Goal: Information Seeking & Learning: Learn about a topic

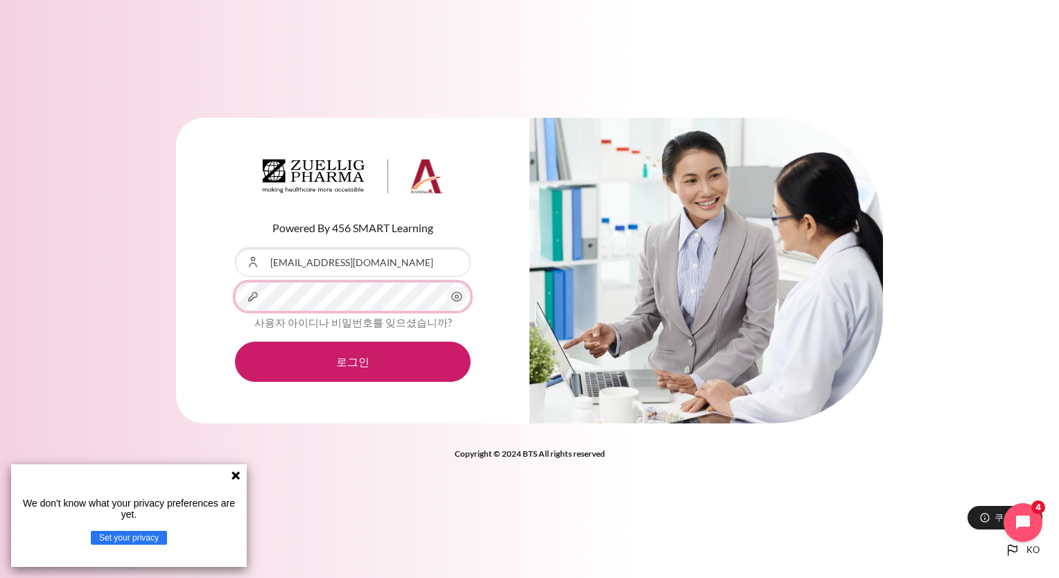
click at [235, 342] on button "로그인" at bounding box center [353, 362] width 236 height 40
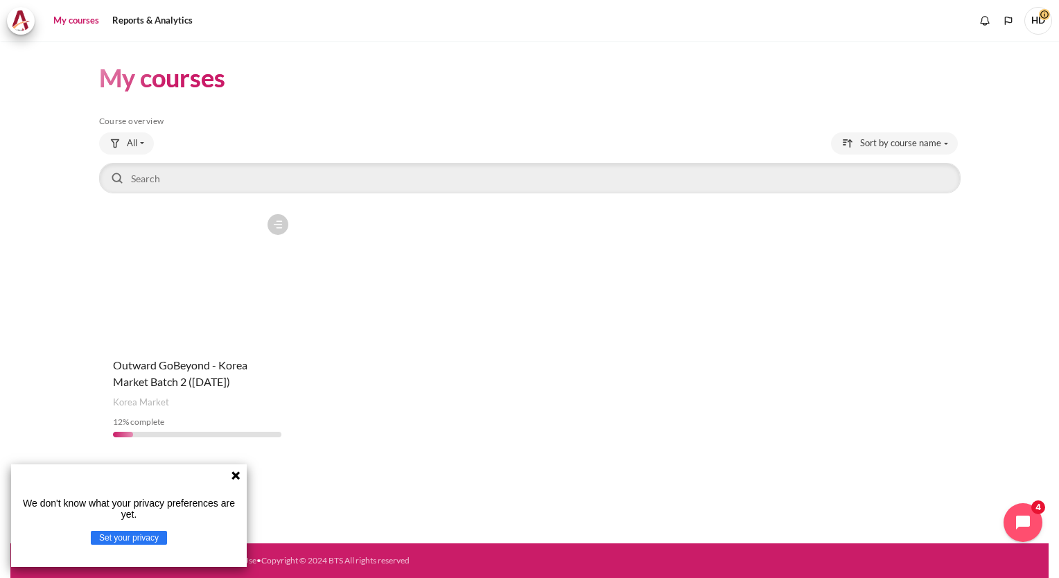
click at [183, 374] on h4 "Course name Outward GoBeyond - Korea Market Batch 2 ([DATE])" at bounding box center [197, 373] width 169 height 33
click at [211, 338] on figure "Content" at bounding box center [197, 276] width 197 height 139
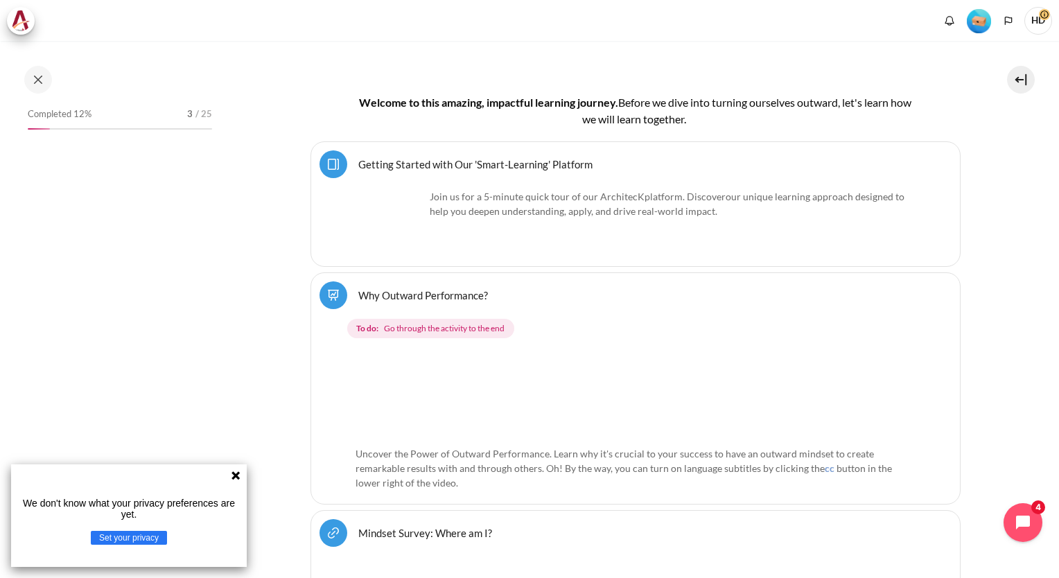
scroll to position [326, 0]
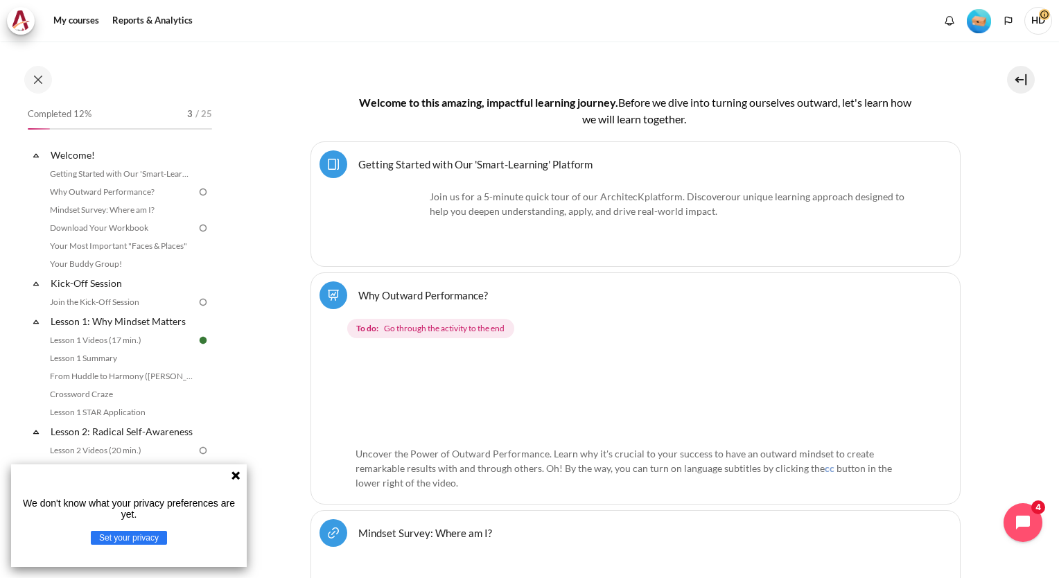
click at [236, 474] on icon at bounding box center [236, 475] width 8 height 8
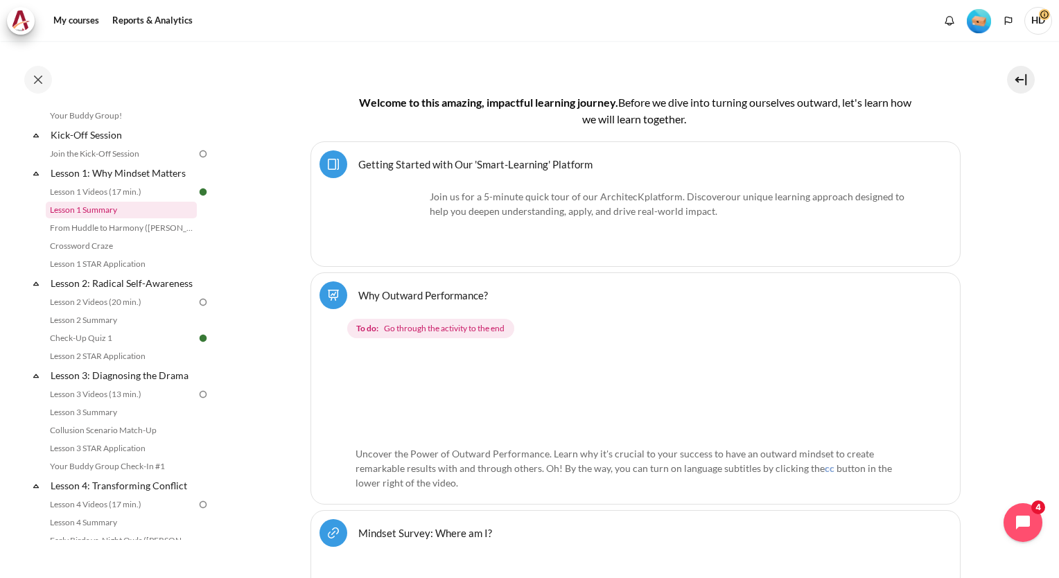
scroll to position [147, 0]
click at [113, 366] on link "Lesson 2 STAR Application" at bounding box center [121, 357] width 151 height 17
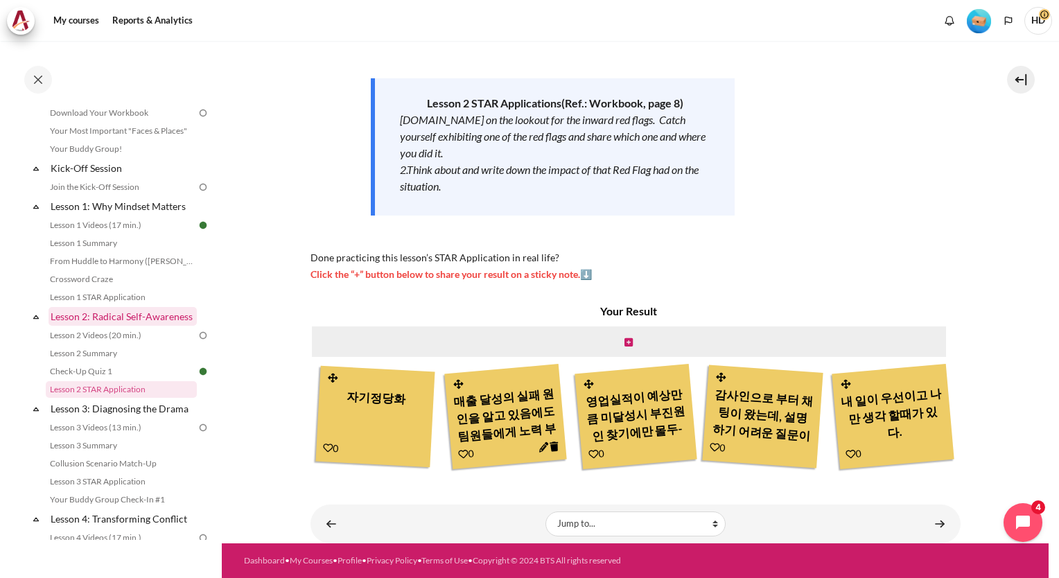
scroll to position [116, 0]
click at [100, 378] on link "Check-Up Quiz 1" at bounding box center [121, 370] width 151 height 17
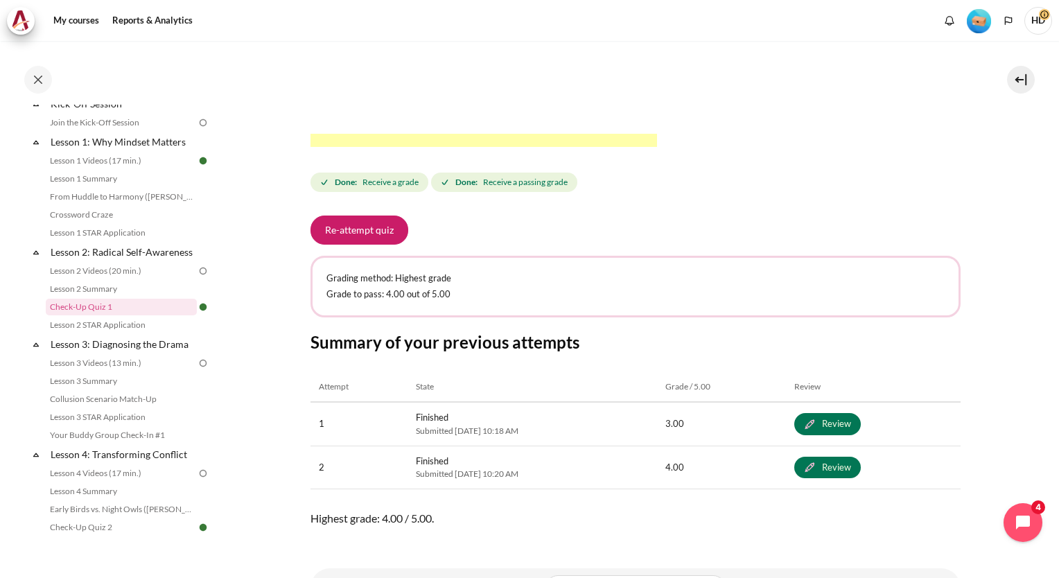
scroll to position [487, 0]
click at [92, 333] on link "Lesson 2 STAR Application" at bounding box center [121, 325] width 151 height 17
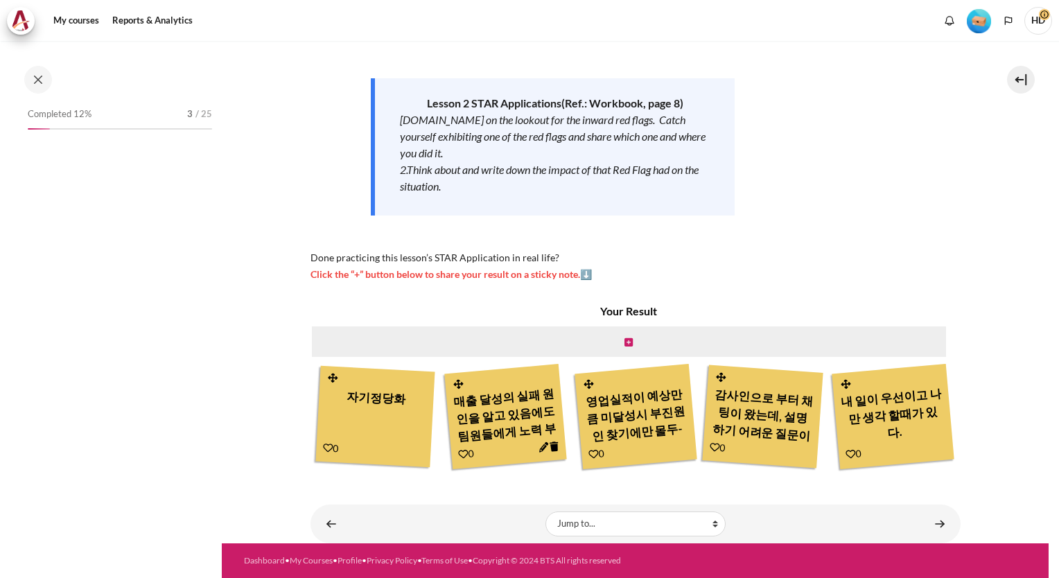
scroll to position [197, 0]
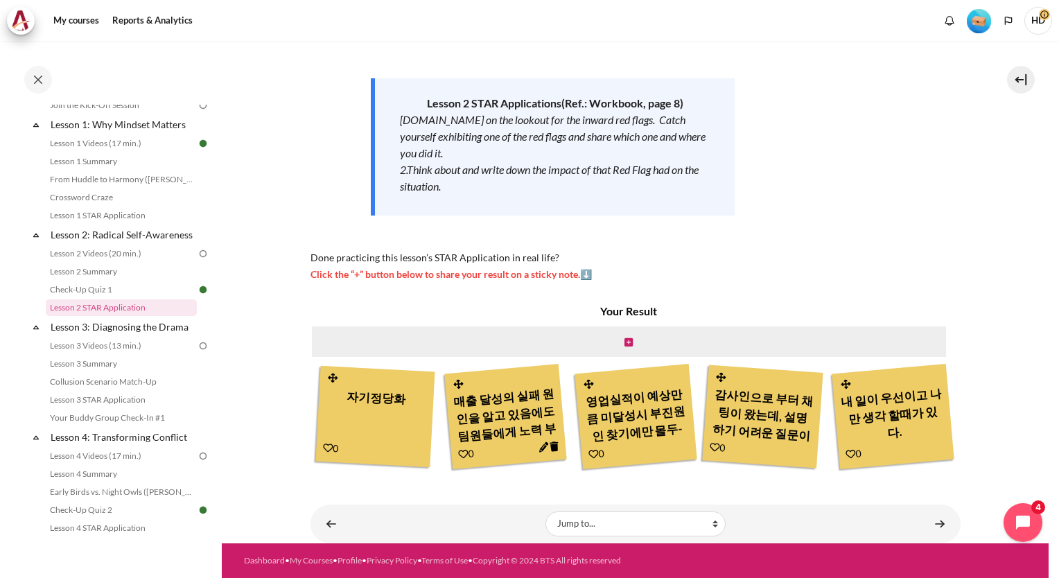
click at [558, 381] on div "매출 달성의 실패 원인을 알고 있음에도 팀원들에게 노력 부족으로 질책, 전체를 보지 못한 나의 노력도 부족." at bounding box center [505, 414] width 105 height 66
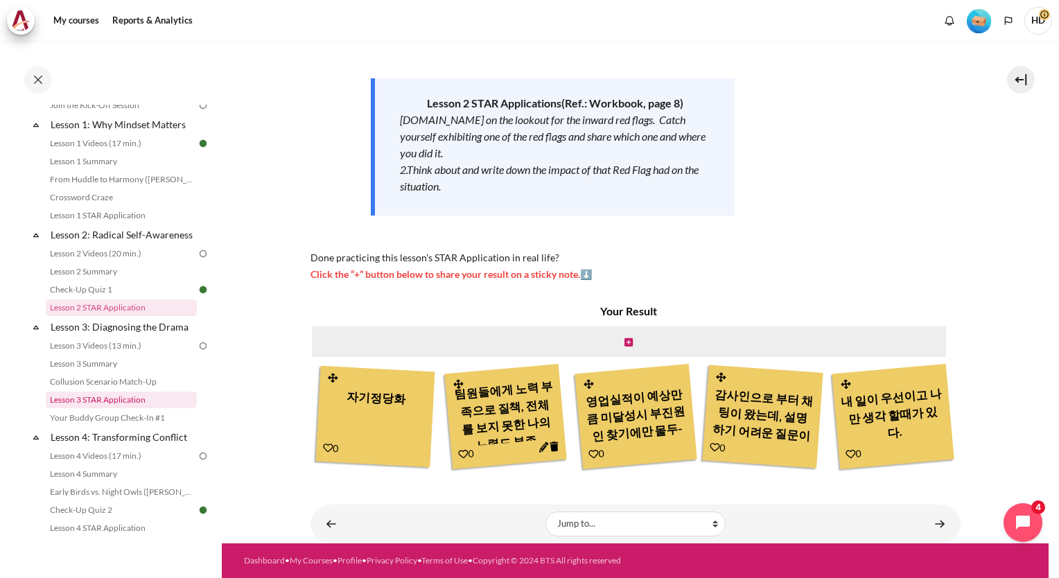
click at [122, 408] on link "Lesson 3 STAR Application" at bounding box center [121, 400] width 151 height 17
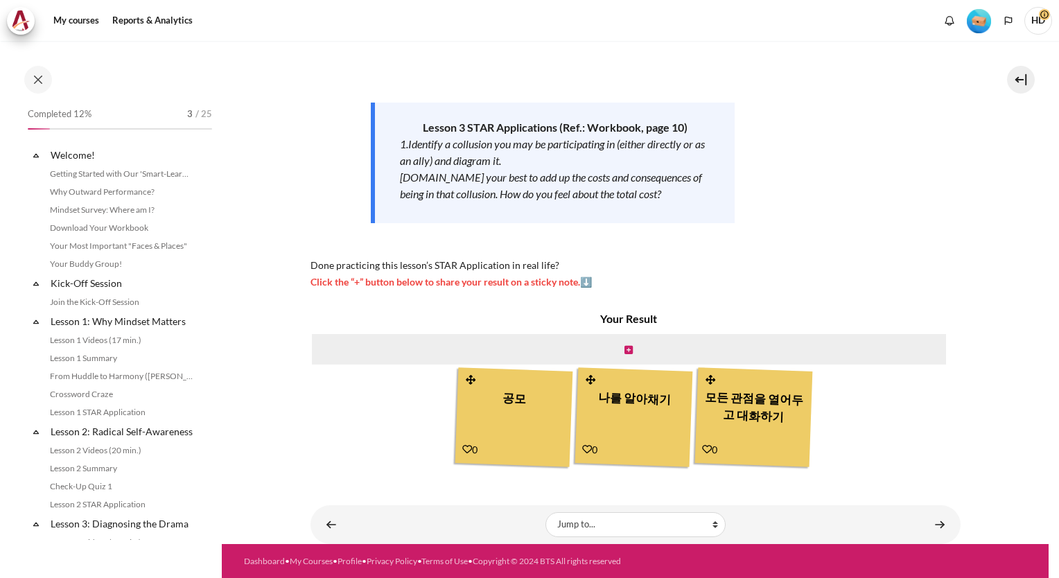
scroll to position [290, 0]
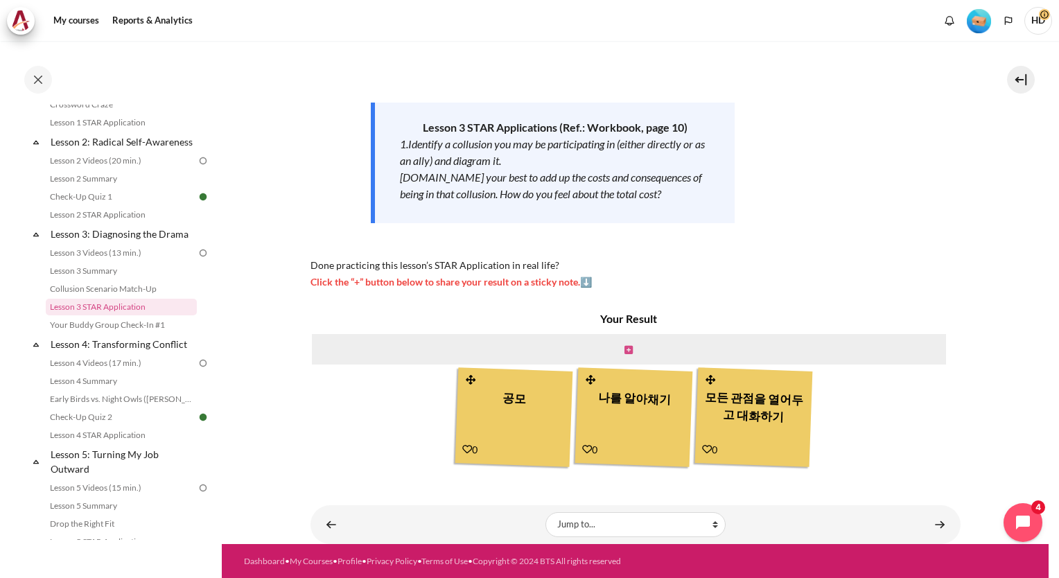
click at [627, 349] on icon "Content" at bounding box center [629, 350] width 8 height 10
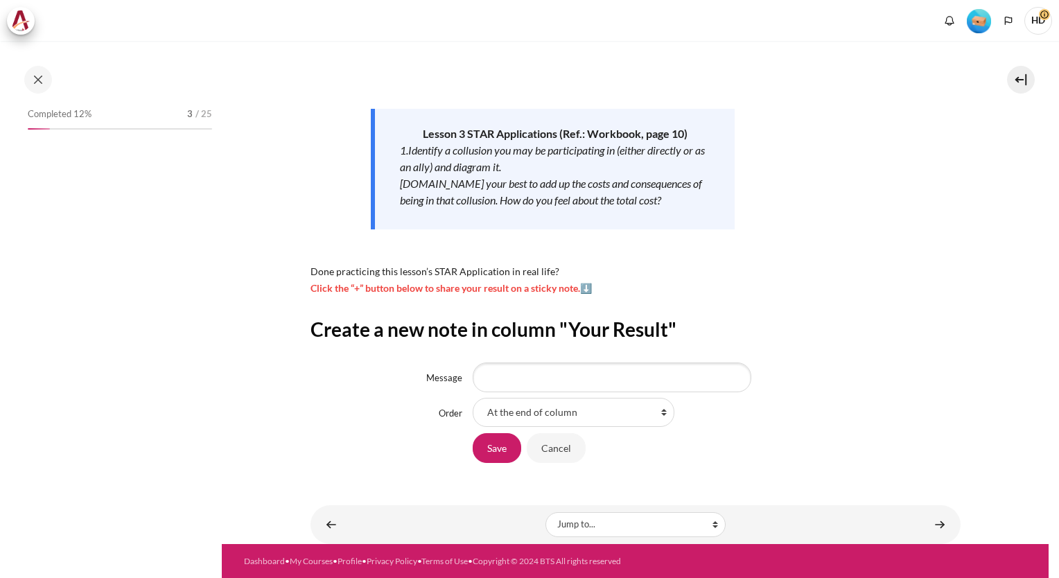
scroll to position [290, 0]
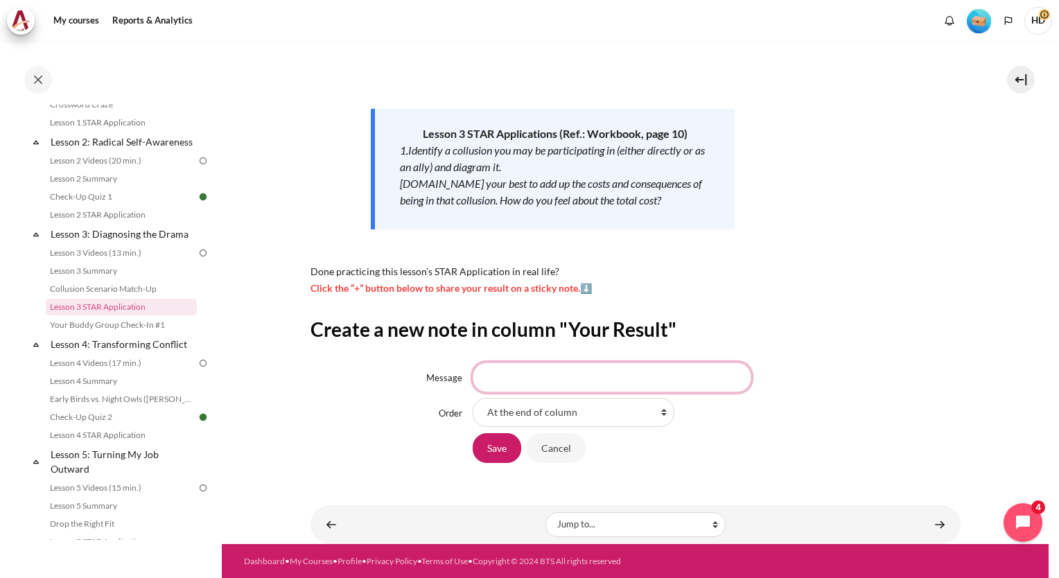
click at [519, 378] on input "Message" at bounding box center [612, 377] width 279 height 29
type input "t"
type input "서로의 관점을 이해하지 못하면 갈등이 된다. 내가 갈등을 어떻게 만들었냐를 이해할때 관계 개선의 시작"
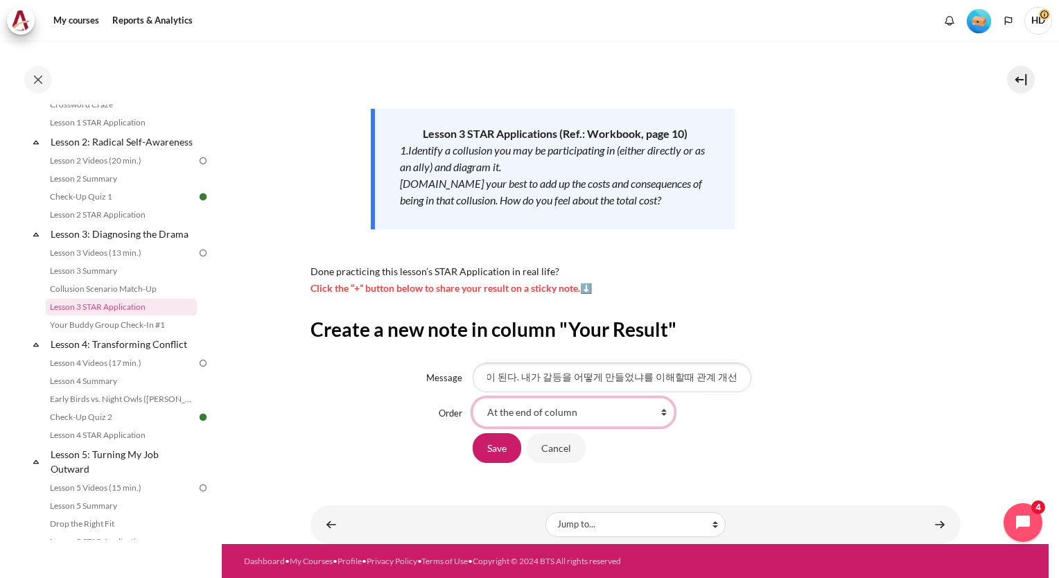
click at [520, 412] on select "At the end of column First place in column After '공모' After '나를 알아채기 ' After '모…" at bounding box center [574, 412] width 202 height 29
click at [498, 445] on input "Save" at bounding box center [497, 447] width 49 height 29
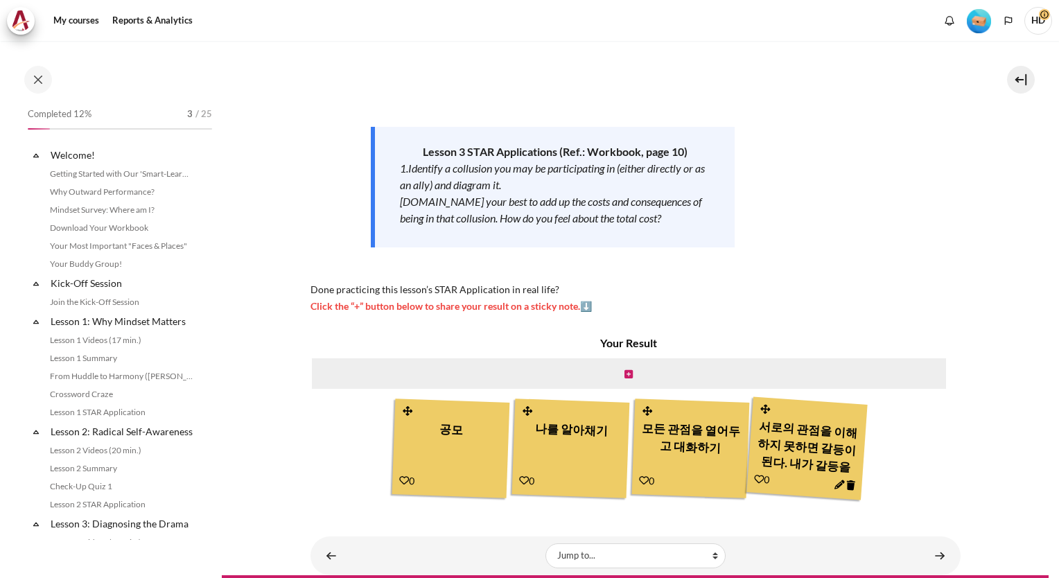
scroll to position [290, 0]
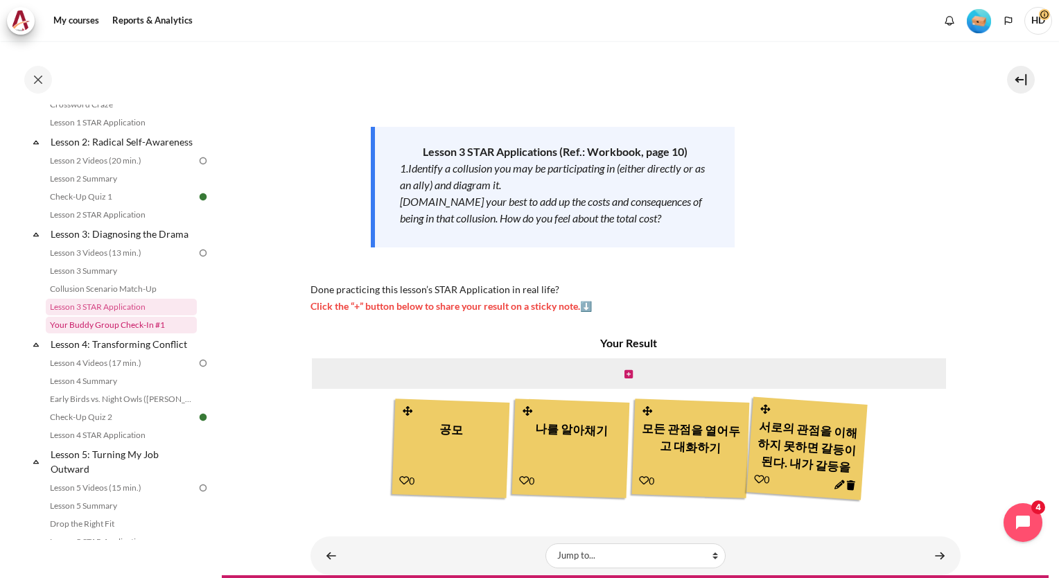
click at [132, 333] on link "Your Buddy Group Check-In #1" at bounding box center [121, 325] width 151 height 17
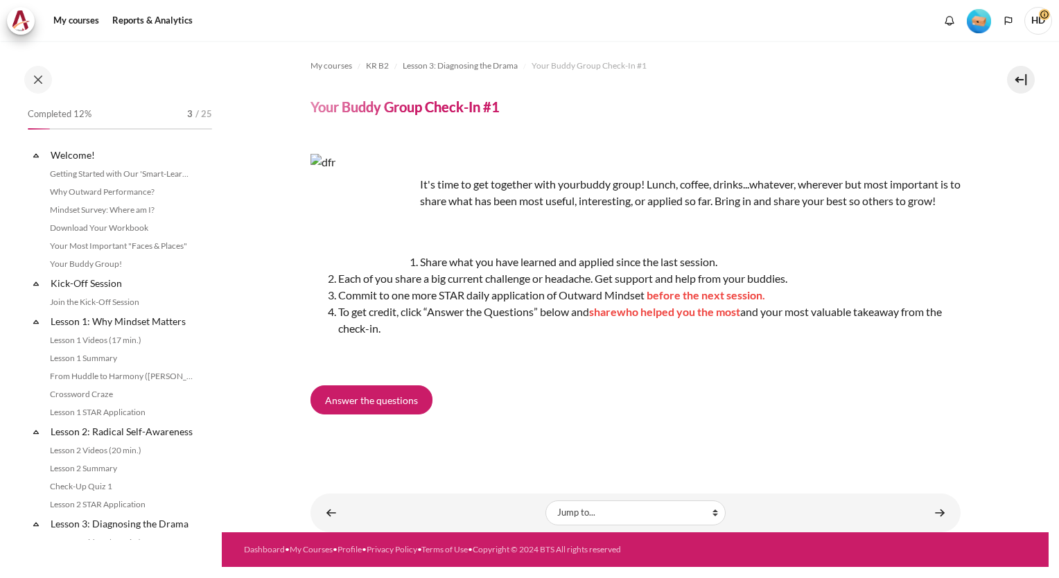
scroll to position [308, 0]
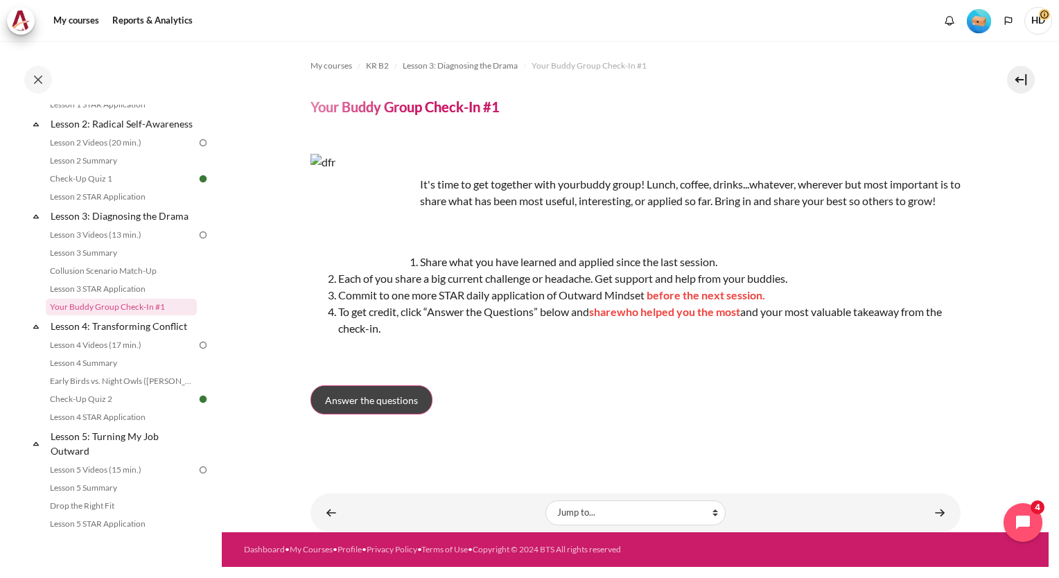
click at [408, 403] on span "Answer the questions" at bounding box center [371, 400] width 93 height 15
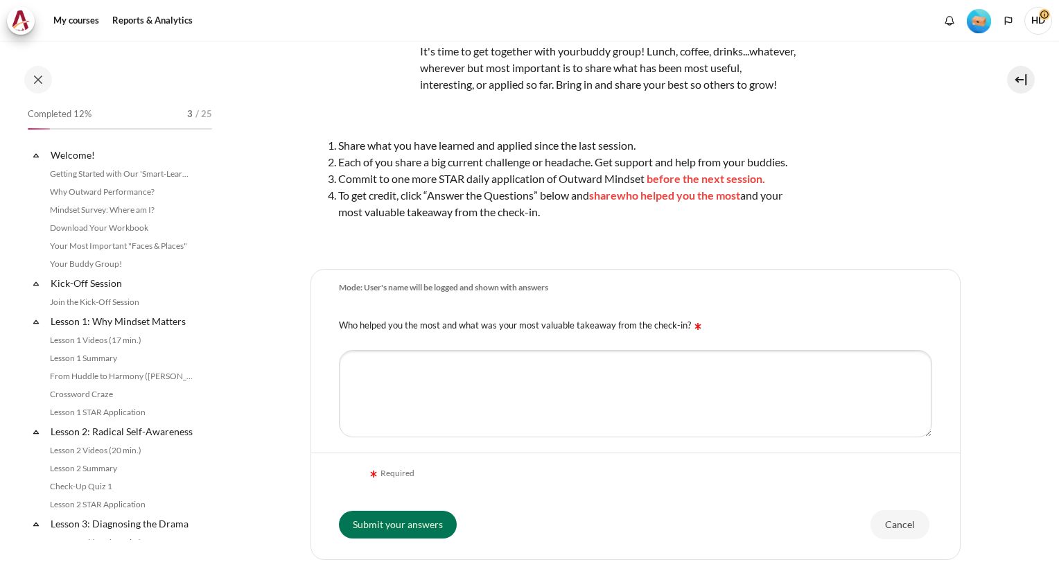
scroll to position [308, 0]
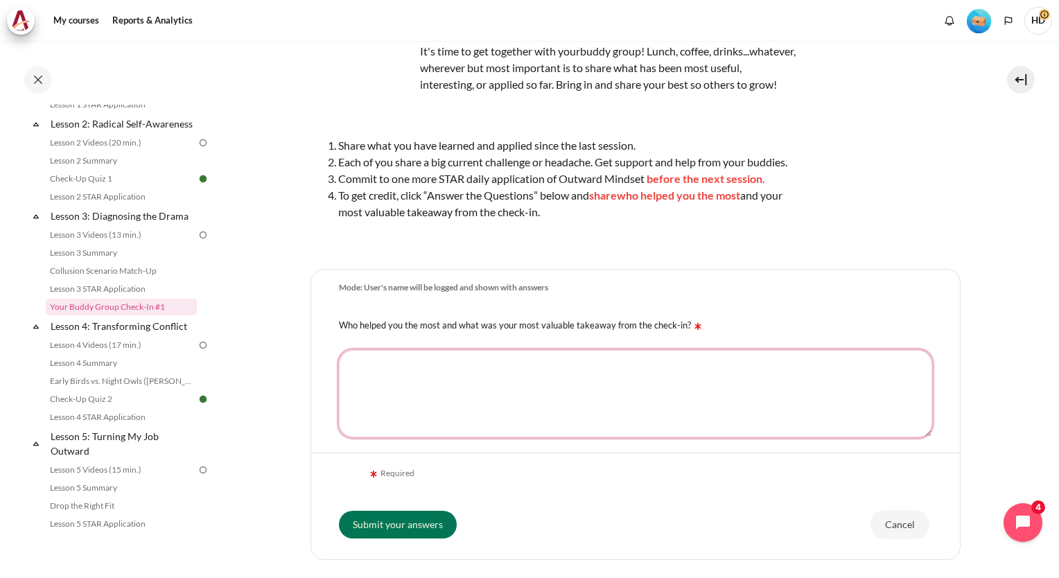
click at [477, 390] on textarea "Who helped you the most and what was your most valuable takeaway from the check…" at bounding box center [635, 393] width 593 height 87
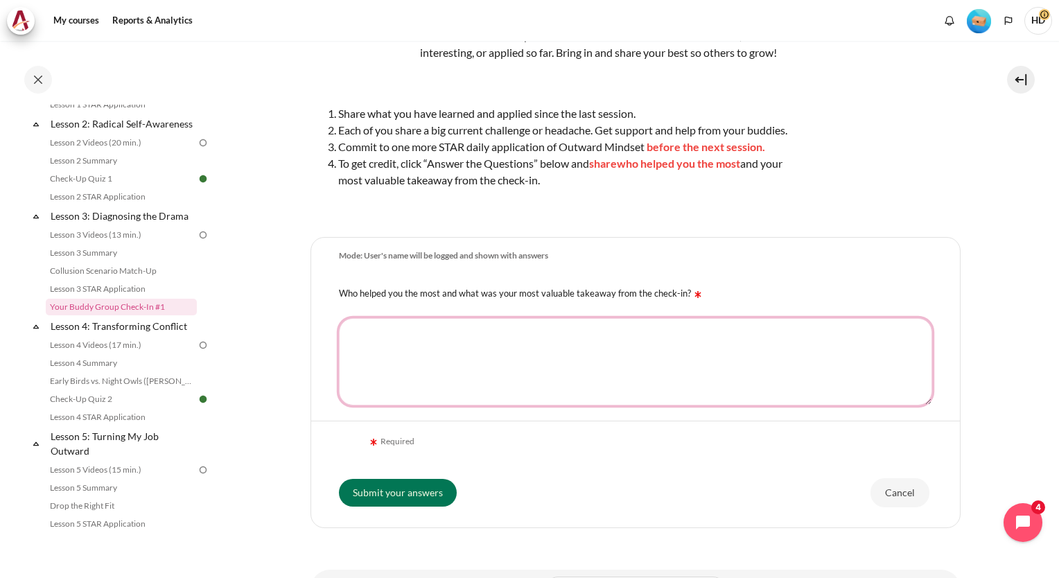
scroll to position [155, 0]
click at [438, 372] on textarea "Who helped you the most and what was your most valuable takeaway from the check…" at bounding box center [635, 360] width 593 height 87
type textarea "내"
type textarea "a"
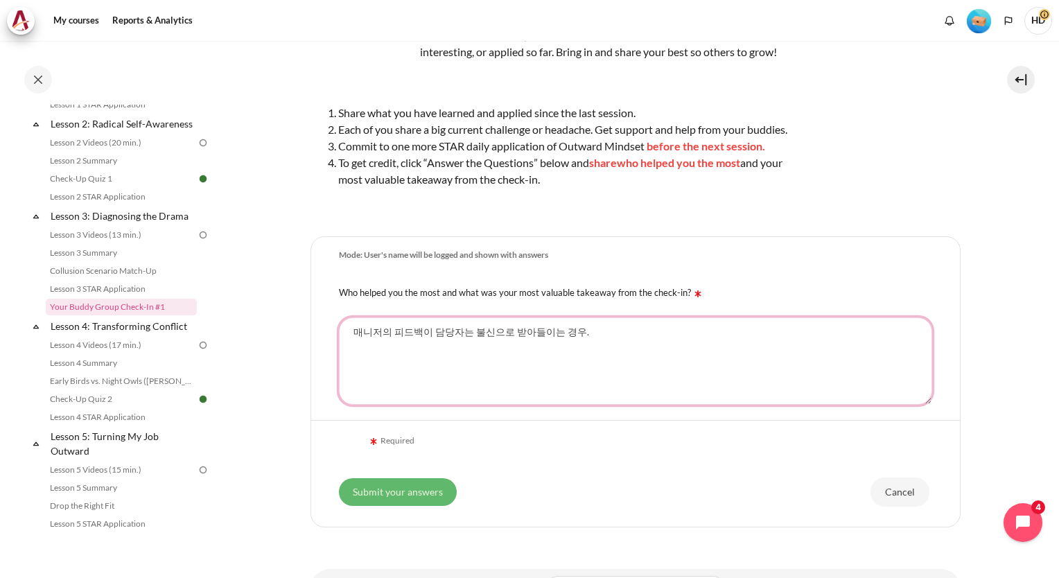
type textarea "매니저의 피드백이 담당자는 불신으로 받아들이는 경우."
click at [408, 506] on input "Submit your answers" at bounding box center [398, 492] width 118 height 28
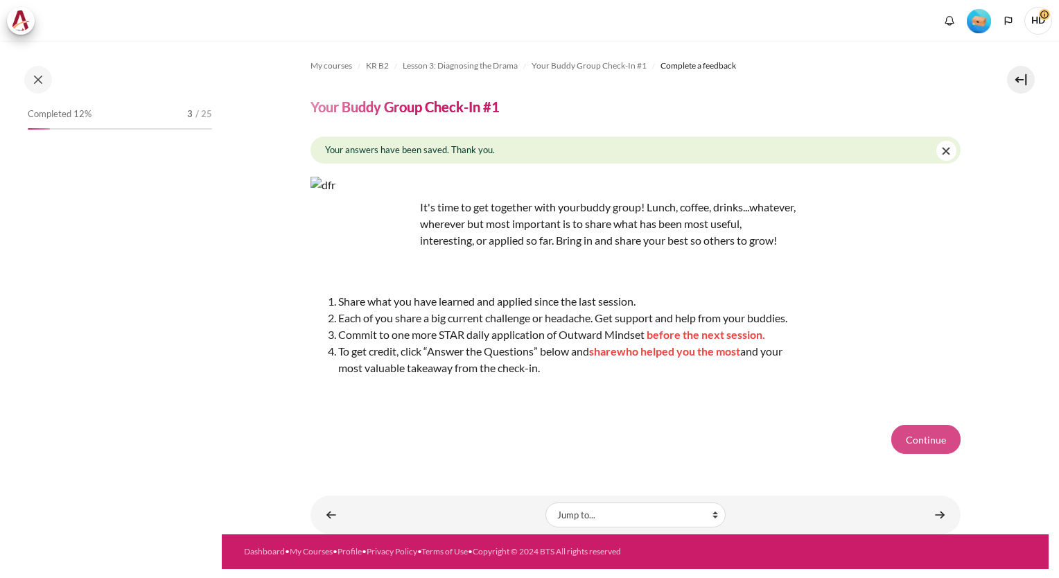
scroll to position [308, 0]
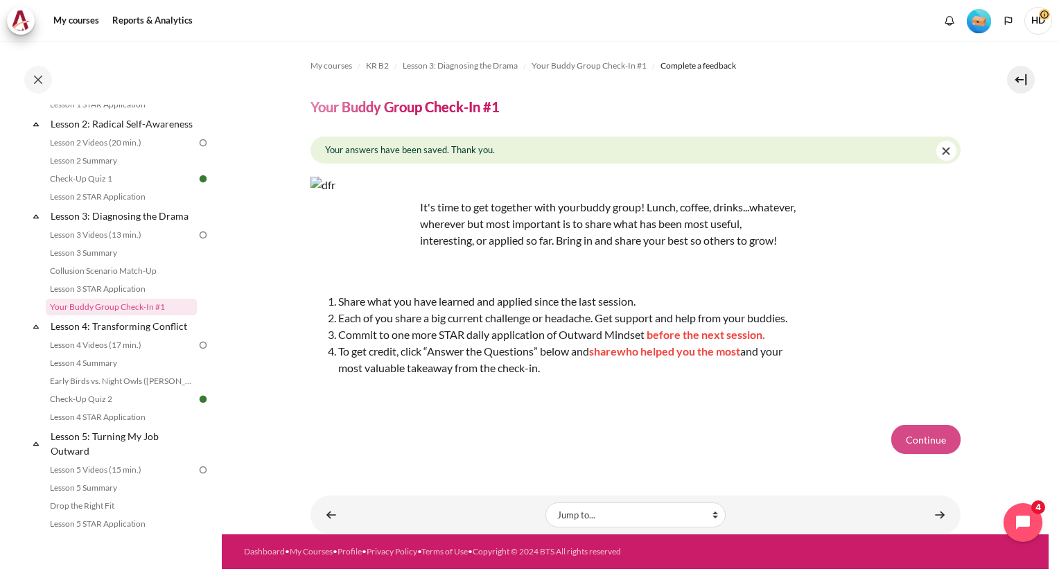
click at [893, 446] on button "Continue" at bounding box center [925, 439] width 69 height 29
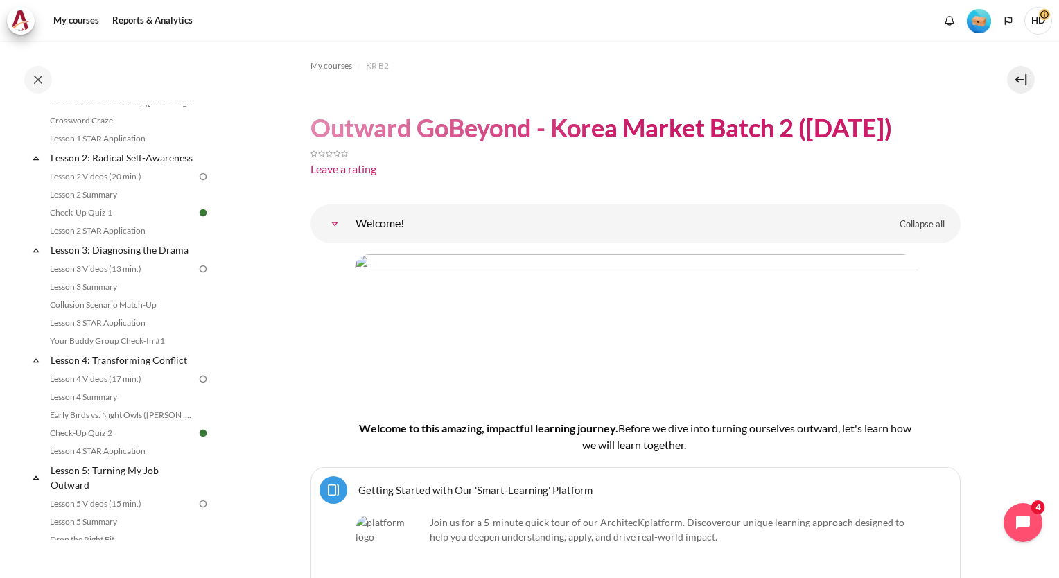
scroll to position [274, 0]
click at [110, 331] on link "Lesson 3 STAR Application" at bounding box center [121, 322] width 151 height 17
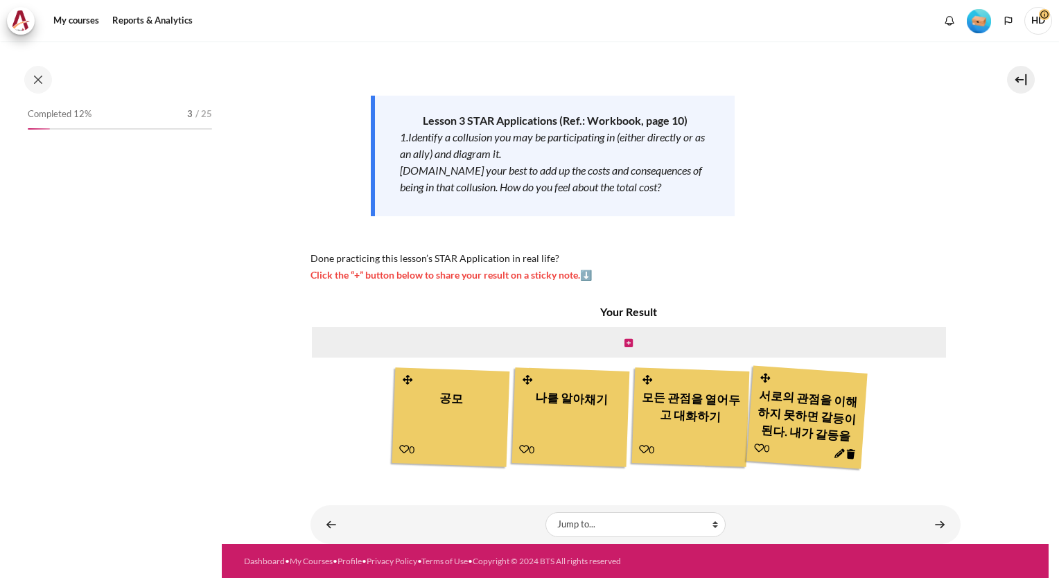
scroll to position [290, 0]
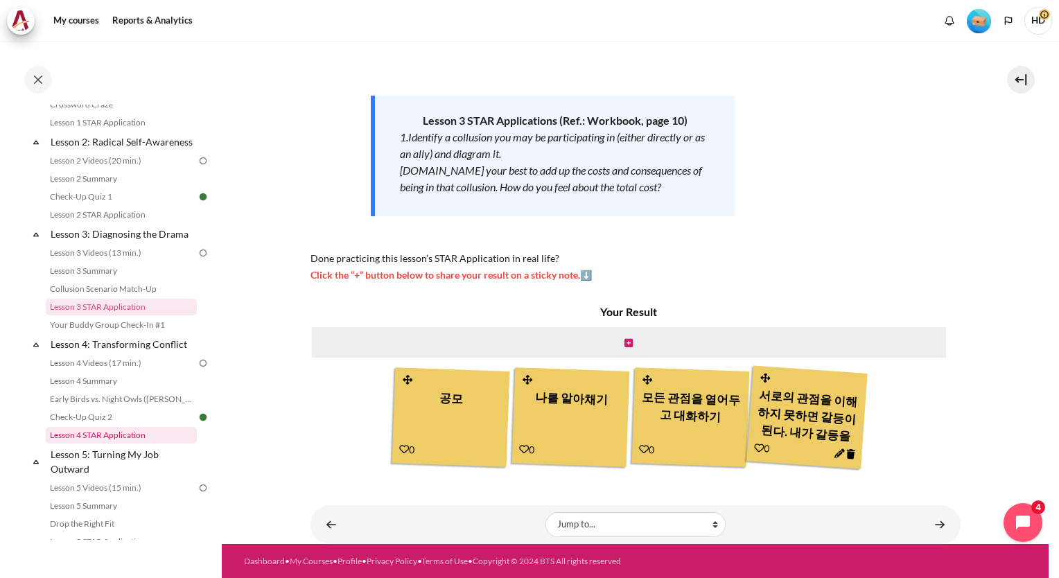
click at [114, 444] on link "Lesson 4 STAR Application" at bounding box center [121, 435] width 151 height 17
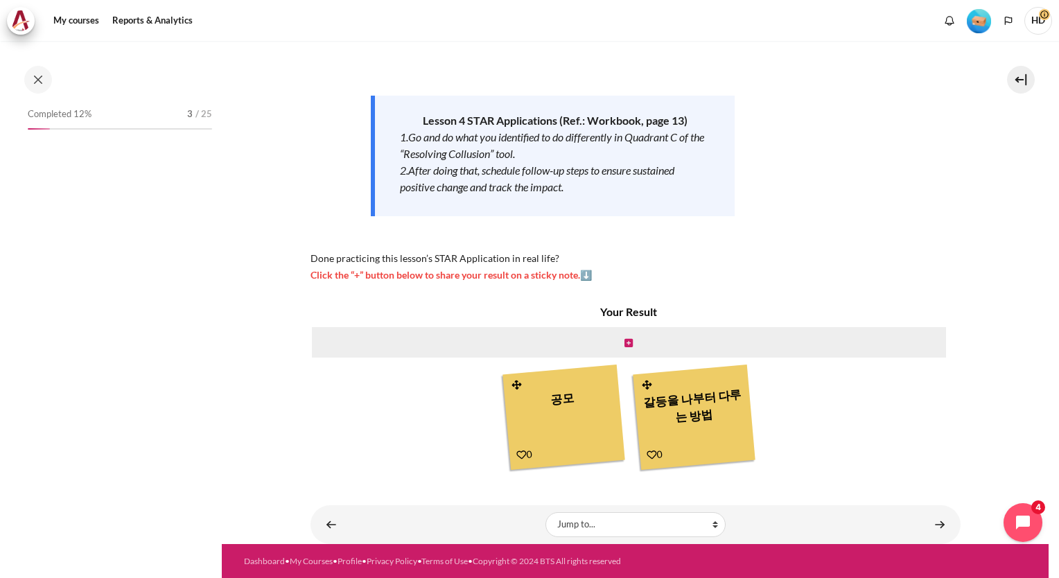
scroll to position [418, 0]
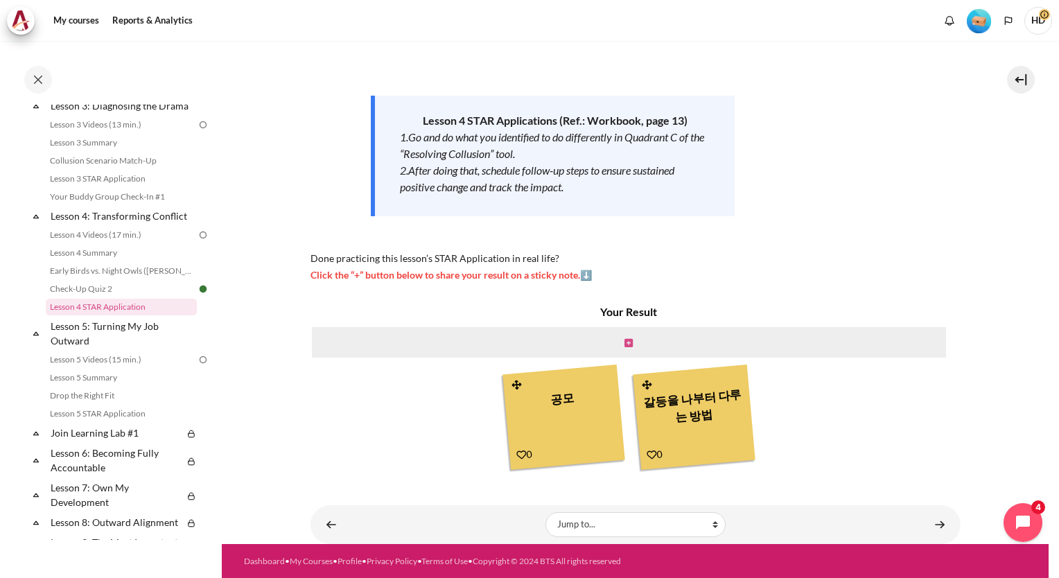
click at [625, 342] on icon "Content" at bounding box center [629, 343] width 8 height 10
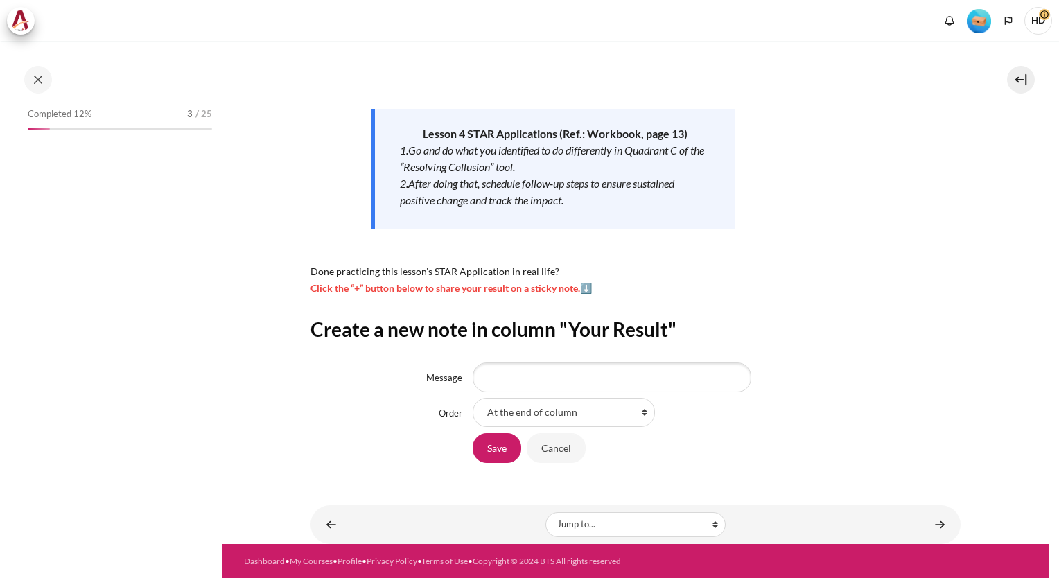
scroll to position [418, 0]
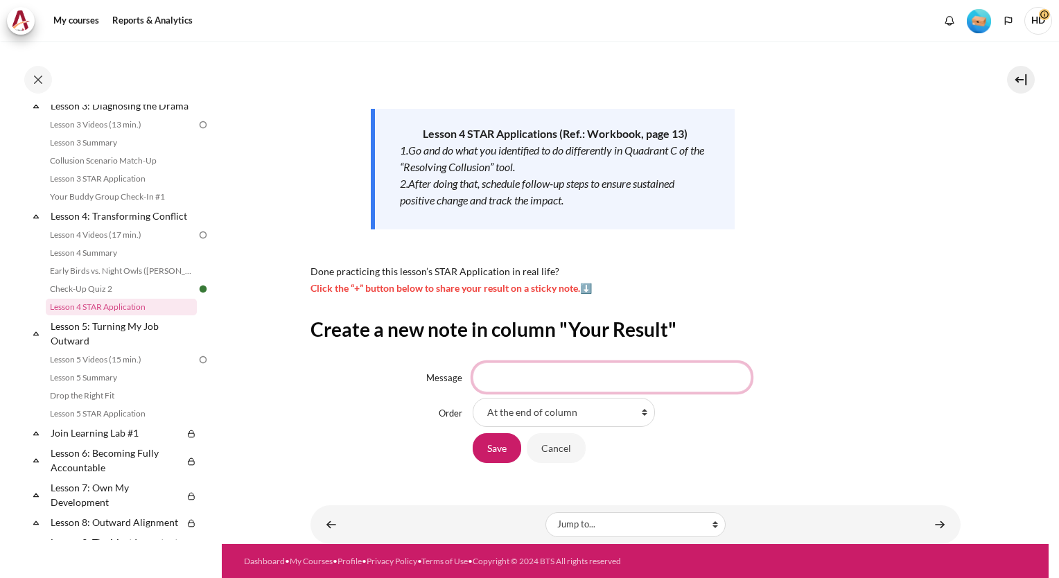
click at [527, 373] on input "Message" at bounding box center [612, 377] width 279 height 29
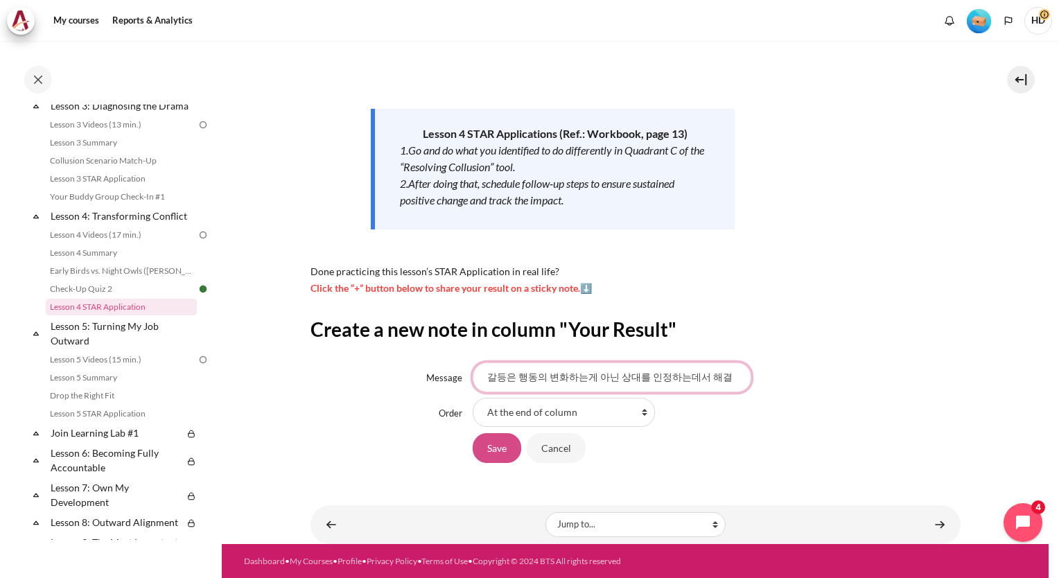
type input "갈등은 행동의 변화하는게 아닌 상대를 인정하는데서 해결"
click at [493, 446] on input "Save" at bounding box center [497, 447] width 49 height 29
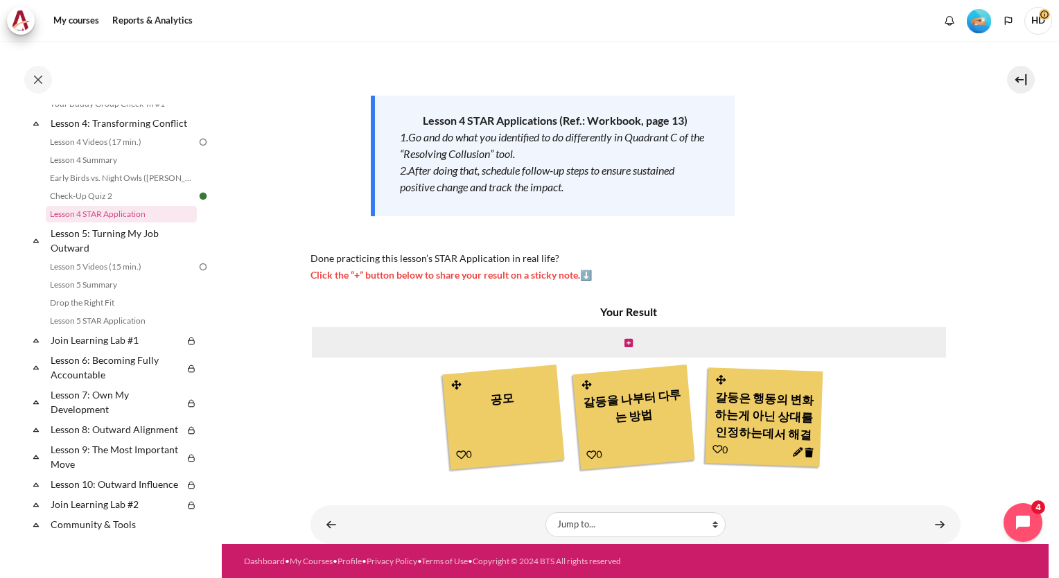
scroll to position [505, 0]
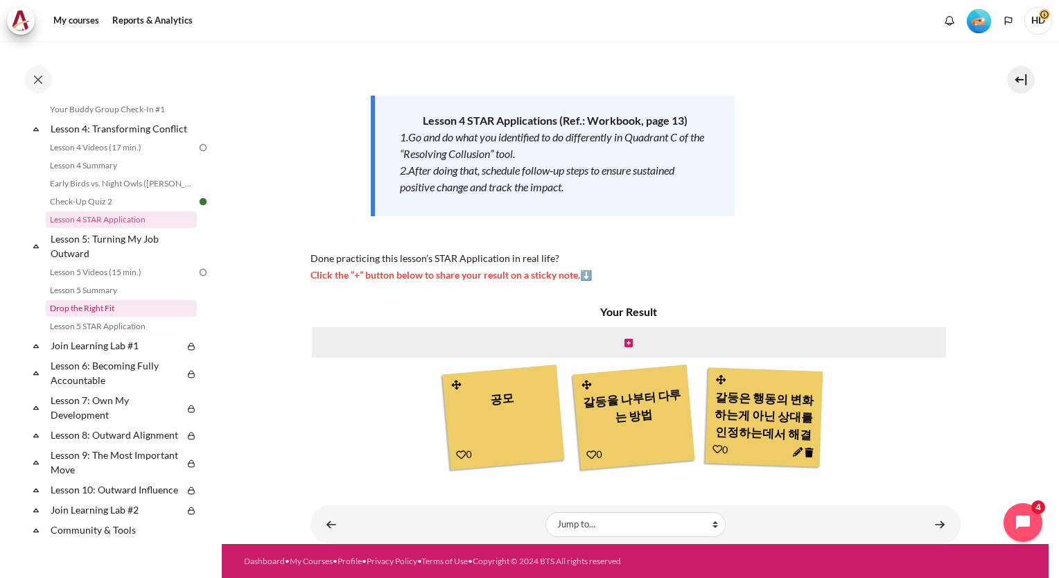
click at [110, 317] on link "Drop the Right Fit" at bounding box center [121, 308] width 151 height 17
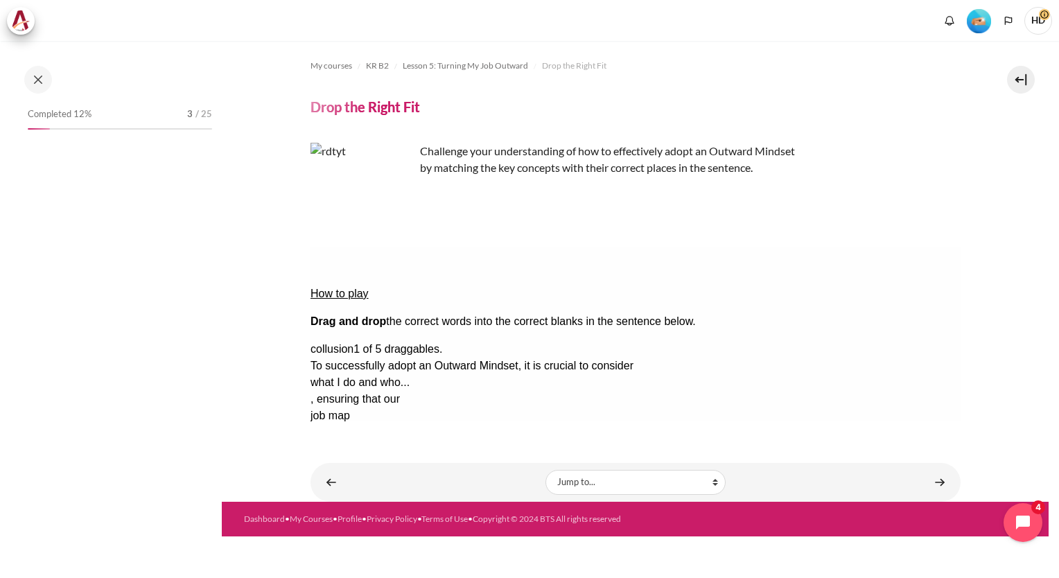
scroll to position [507, 0]
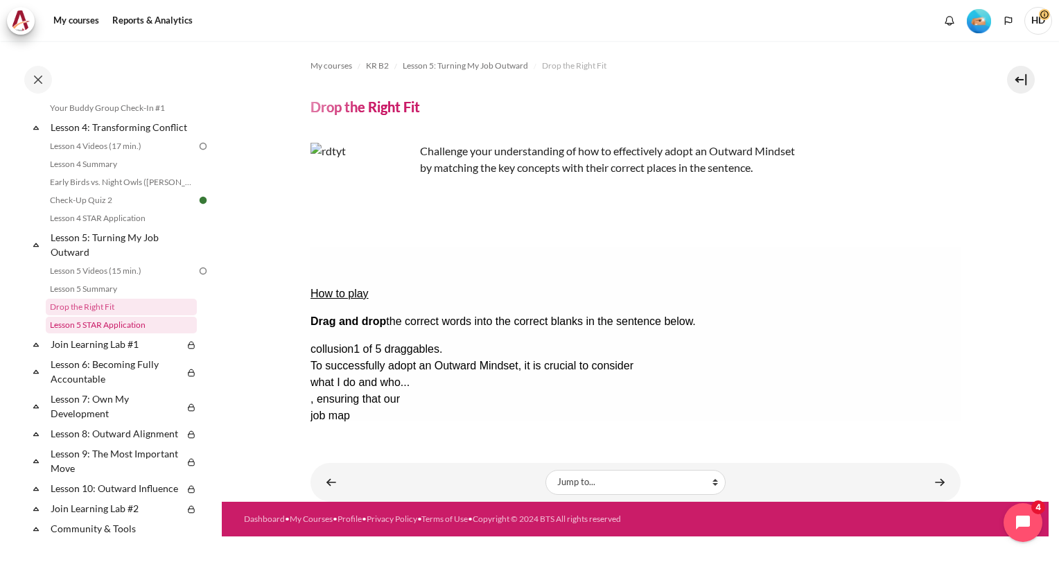
click at [136, 333] on link "Lesson 5 STAR Application" at bounding box center [121, 325] width 151 height 17
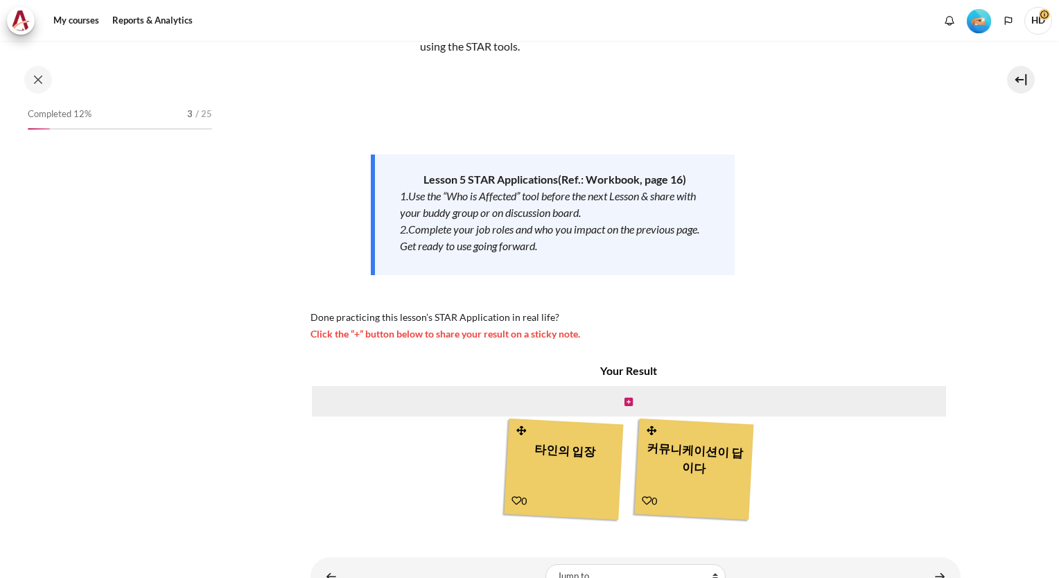
scroll to position [525, 0]
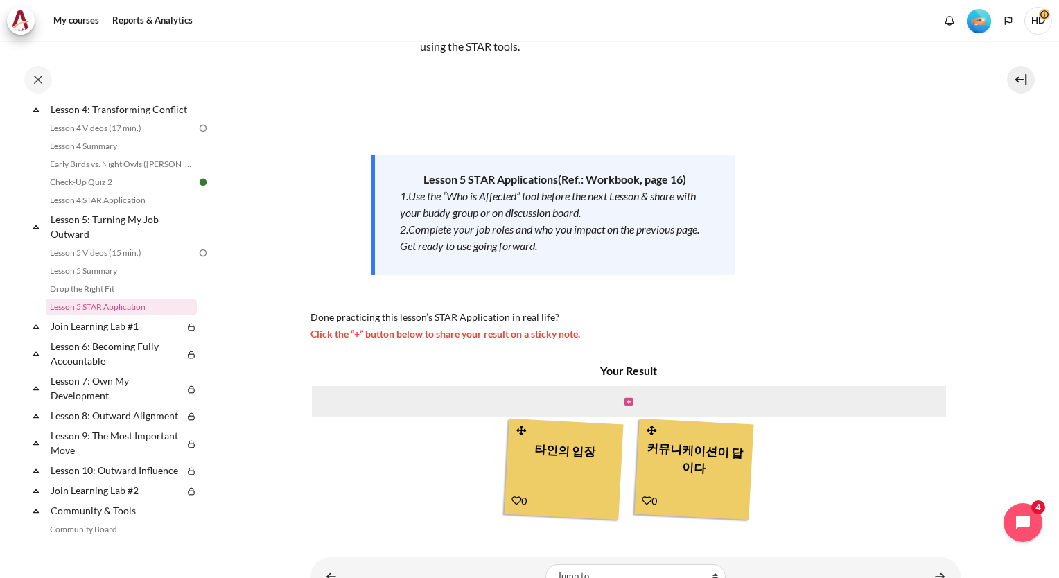
click at [628, 399] on icon "Content" at bounding box center [629, 402] width 8 height 10
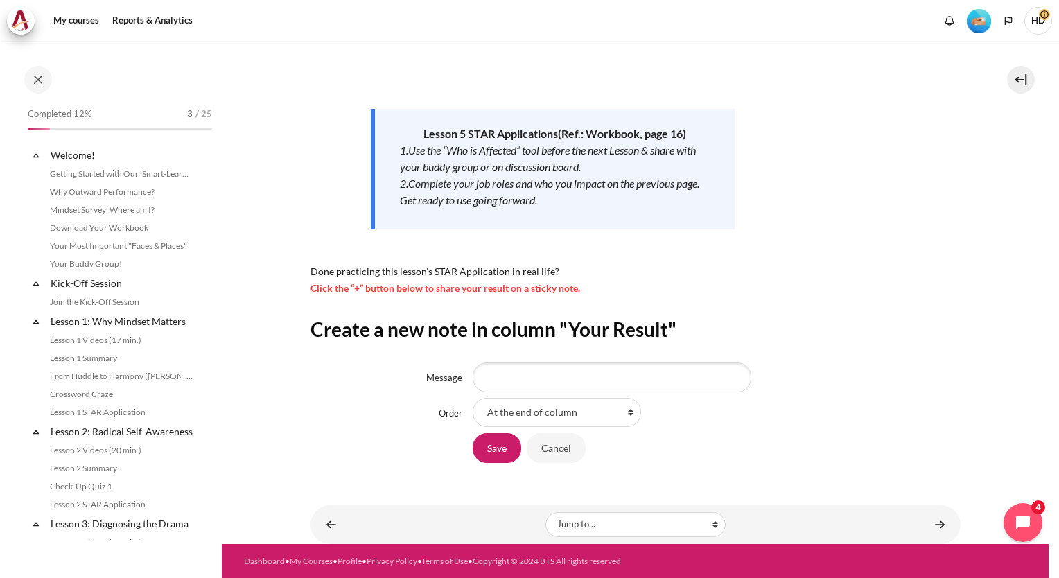
scroll to position [525, 0]
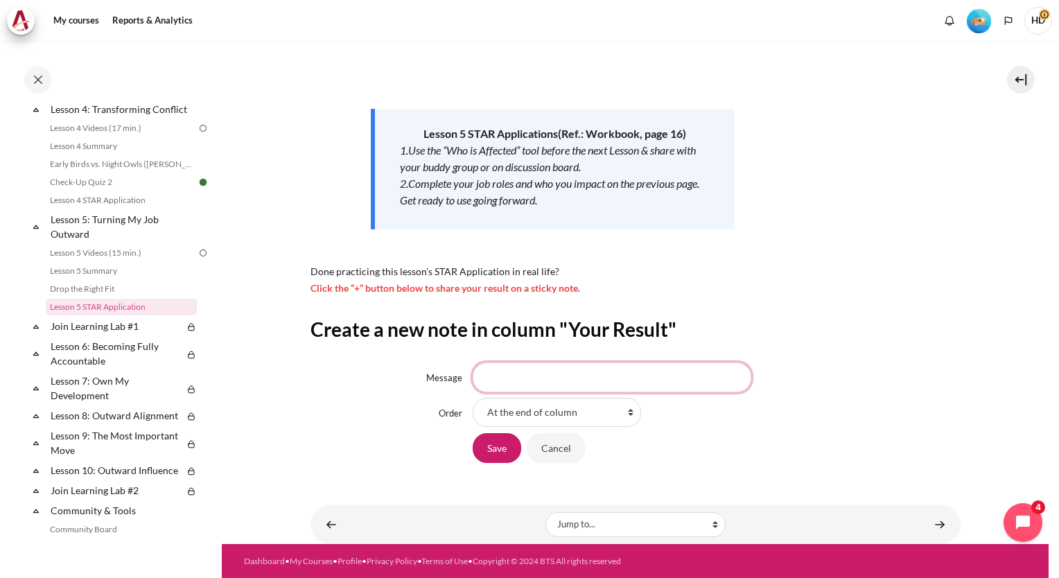
click at [532, 382] on input "Message" at bounding box center [612, 377] width 279 height 29
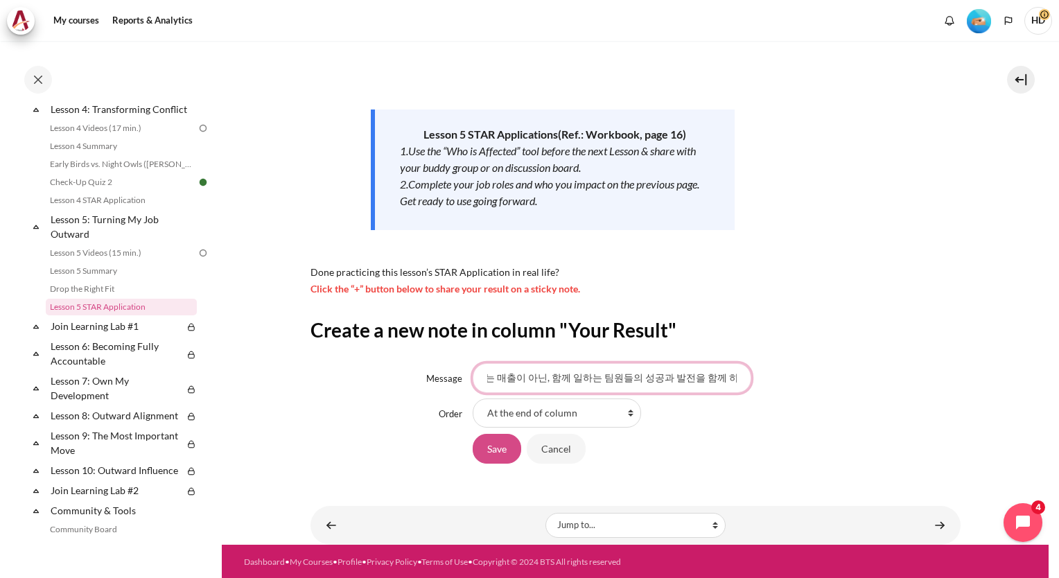
type input "내 일의 성과는 매출이 아닌, 함께 일하는 팀원들의 성공과 발전을 함께 하는 것"
click at [489, 458] on input "Save" at bounding box center [497, 448] width 49 height 29
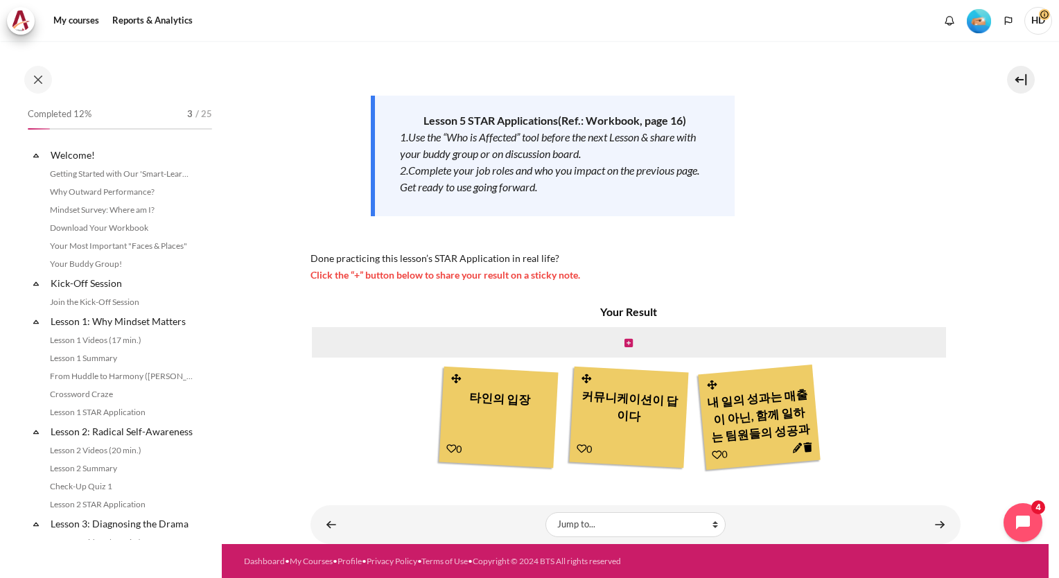
scroll to position [525, 0]
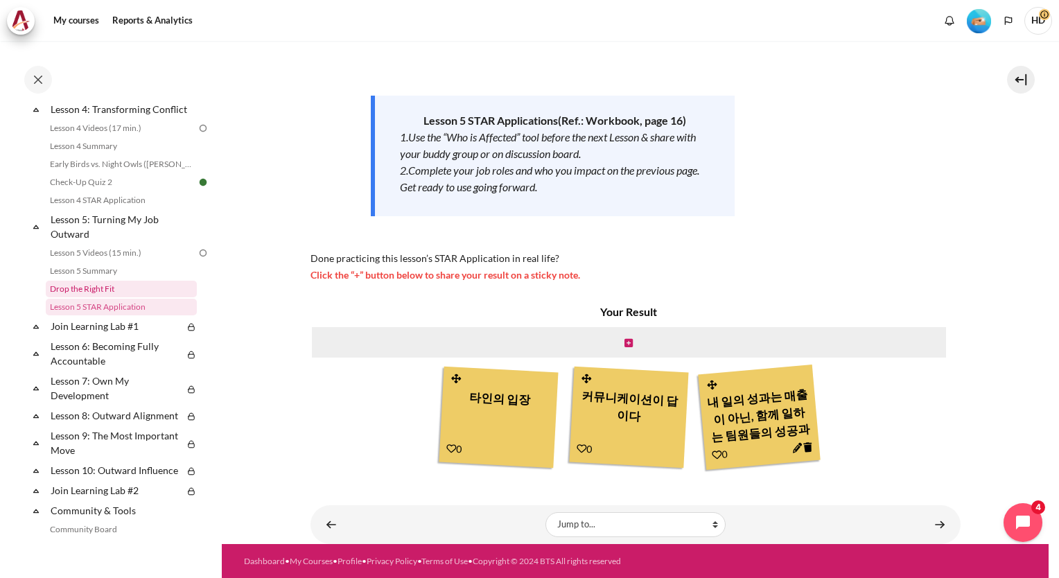
click at [96, 297] on link "Drop the Right Fit" at bounding box center [121, 289] width 151 height 17
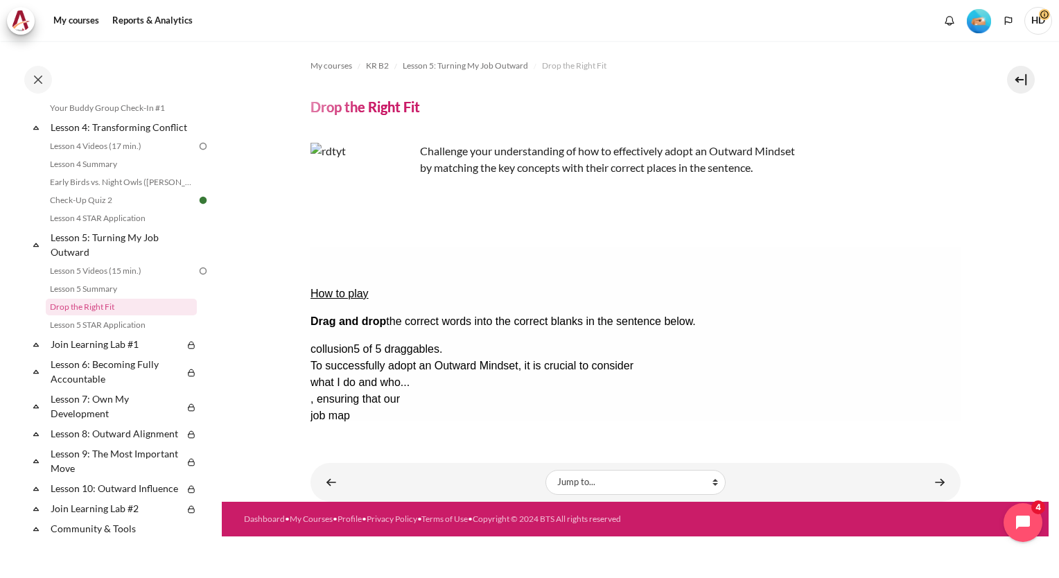
click at [347, 509] on button "Check Check the answers. The responses will be marked as correct, incorrect, or…" at bounding box center [328, 516] width 37 height 15
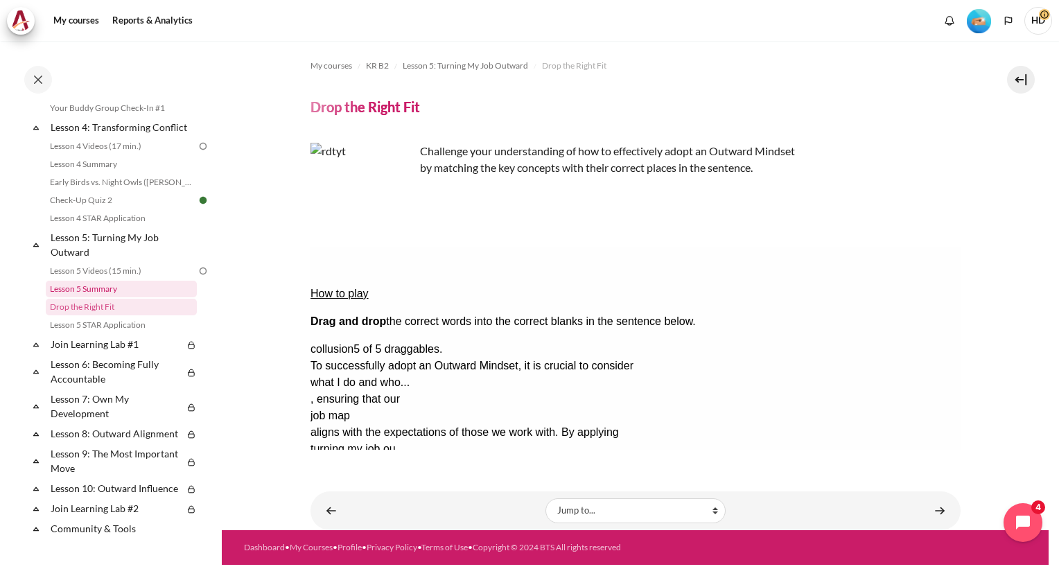
click at [94, 297] on link "Lesson 5 Summary" at bounding box center [121, 289] width 151 height 17
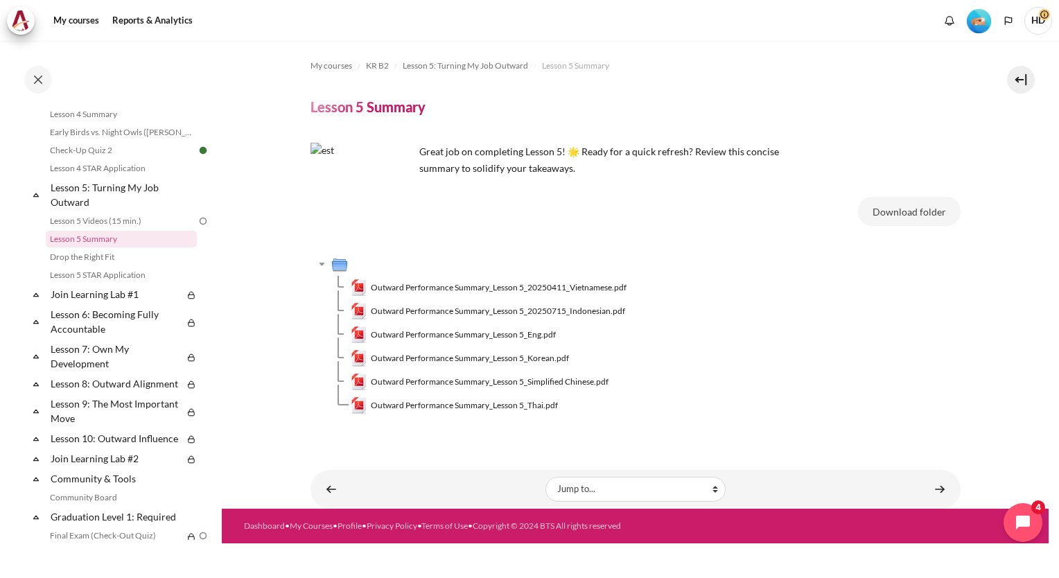
scroll to position [557, 0]
click at [123, 283] on link "Lesson 5 STAR Application" at bounding box center [121, 274] width 151 height 17
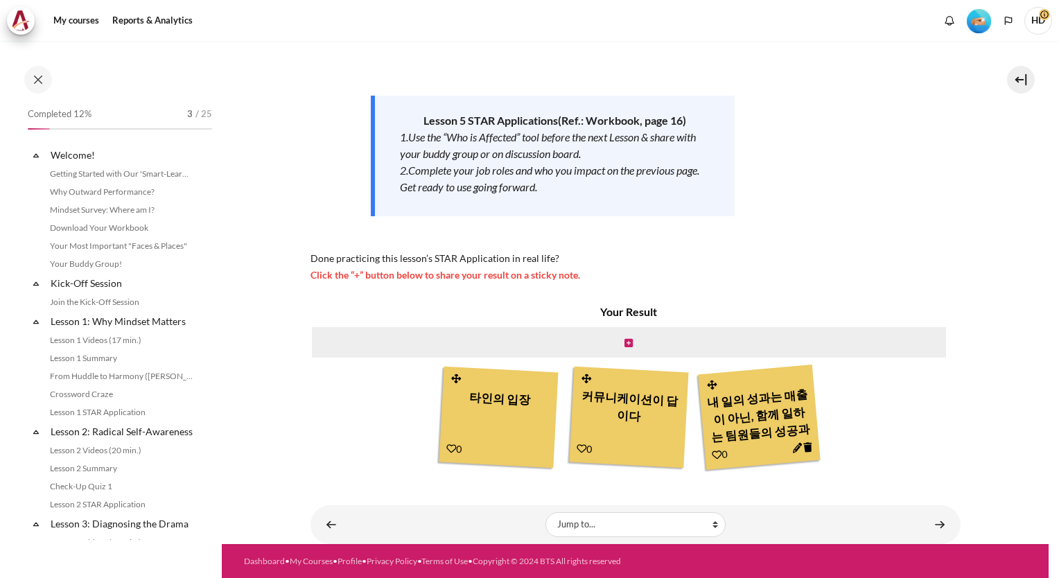
scroll to position [525, 0]
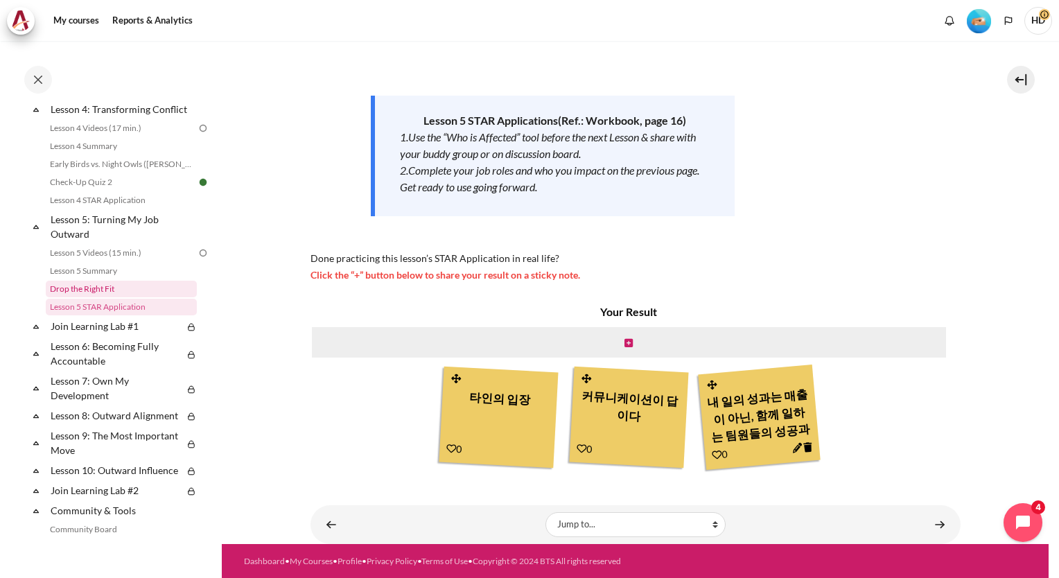
click at [115, 297] on link "Drop the Right Fit" at bounding box center [121, 289] width 151 height 17
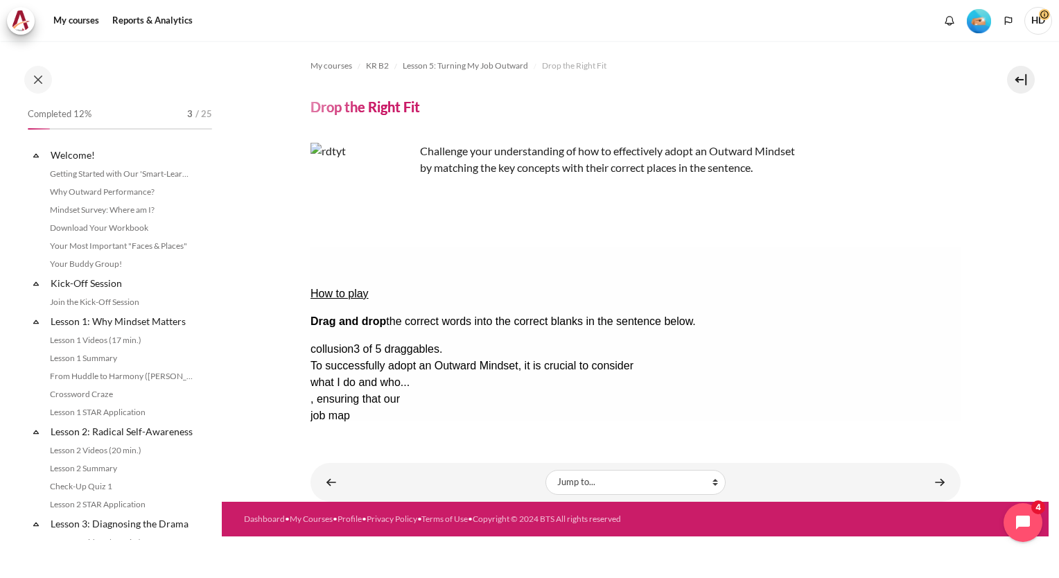
scroll to position [507, 0]
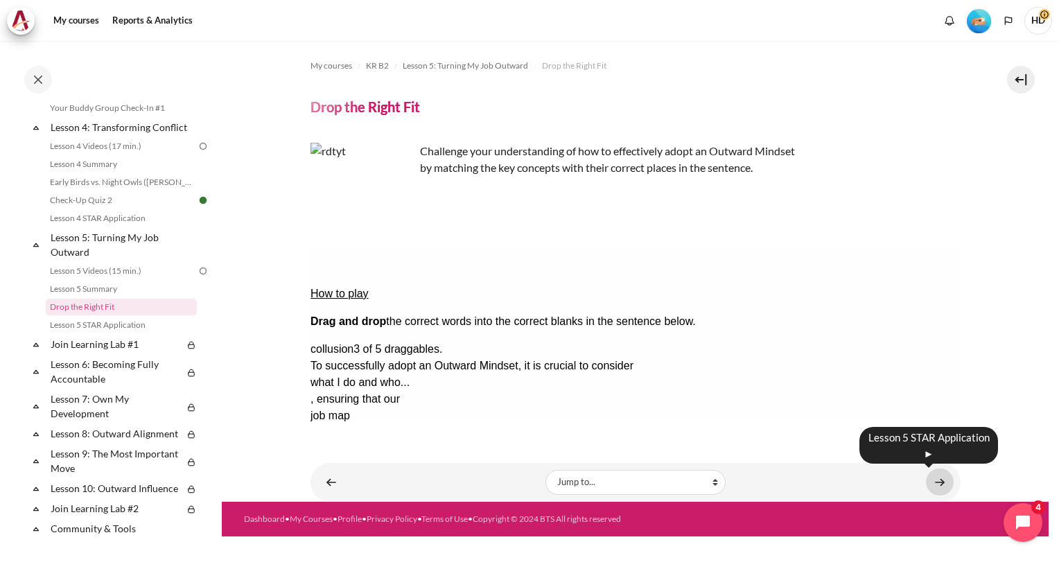
click at [934, 480] on link "Content" at bounding box center [940, 482] width 28 height 27
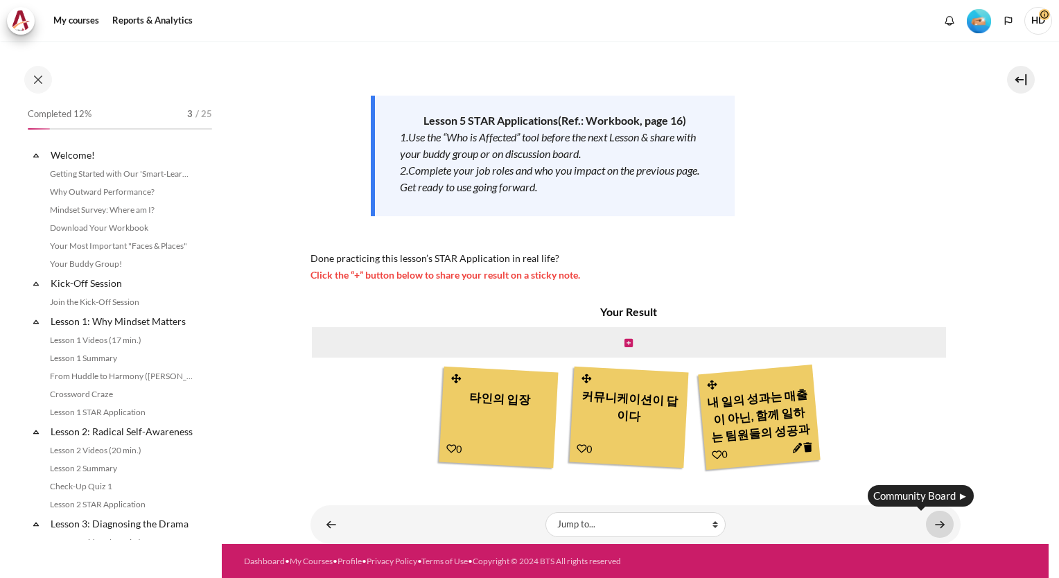
scroll to position [525, 0]
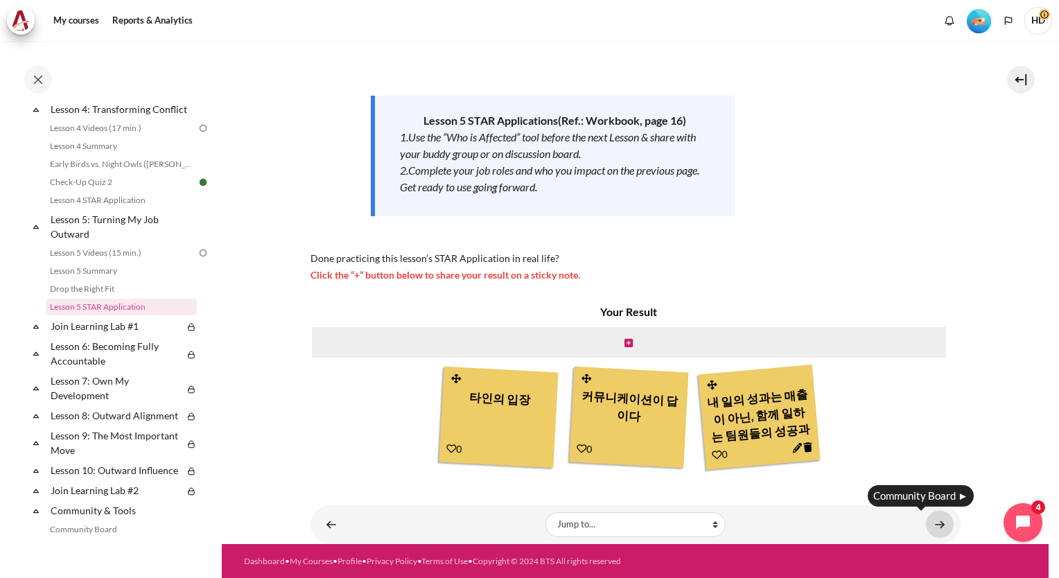
click at [932, 514] on link "Content" at bounding box center [940, 524] width 28 height 27
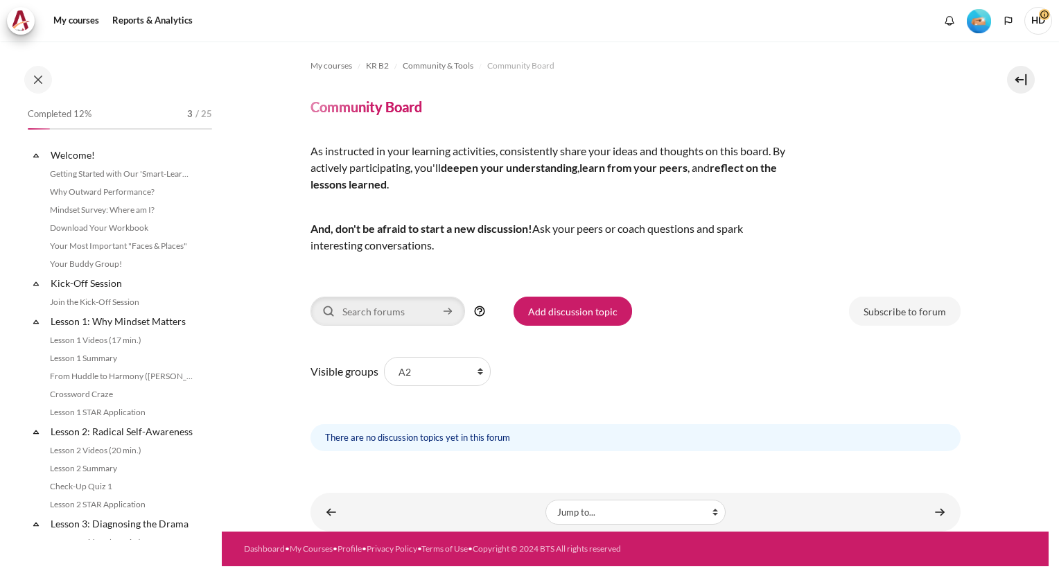
scroll to position [769, 0]
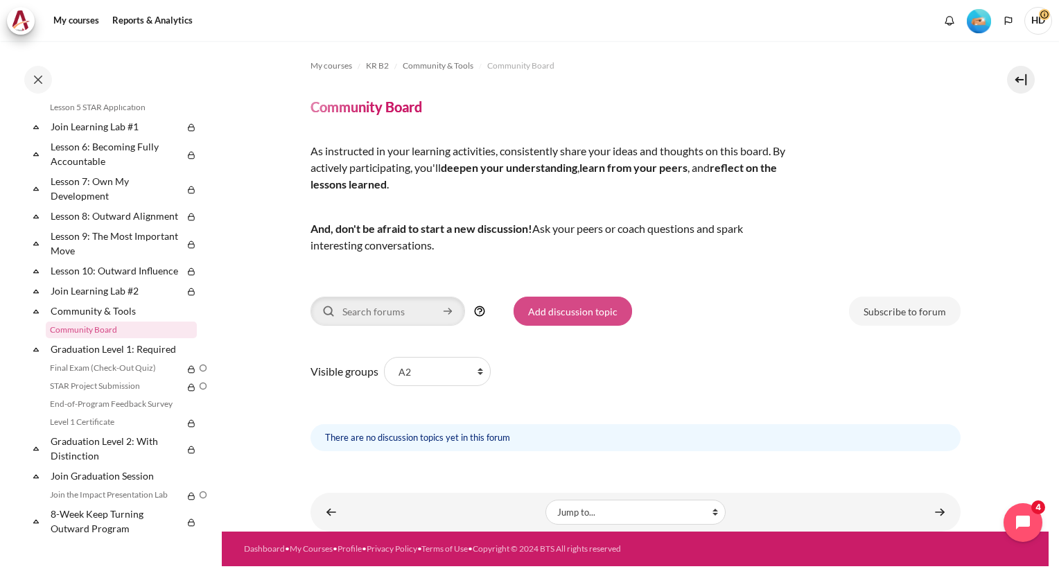
click at [557, 320] on link "Add discussion topic" at bounding box center [573, 311] width 119 height 29
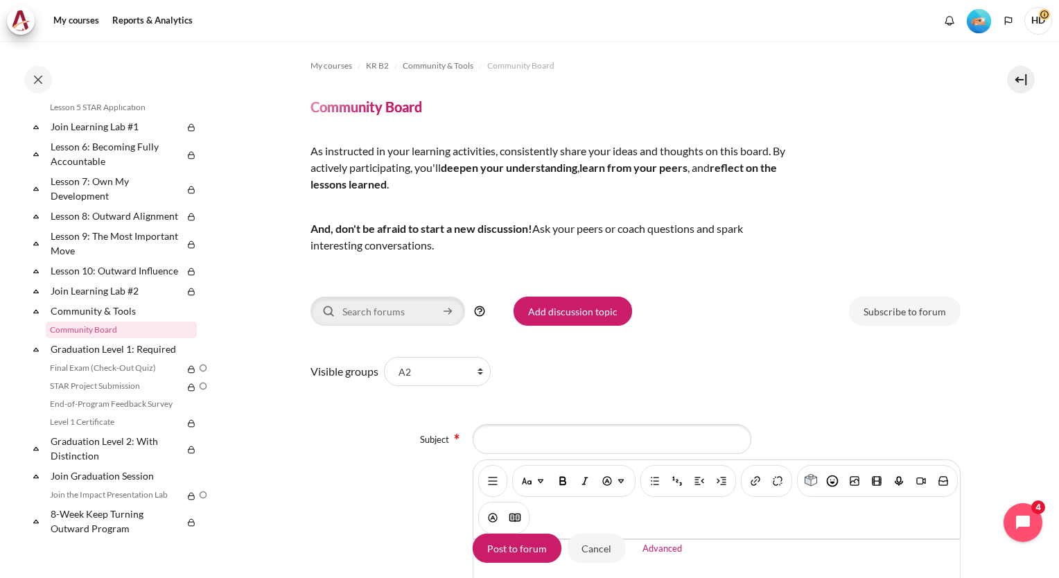
scroll to position [412, 0]
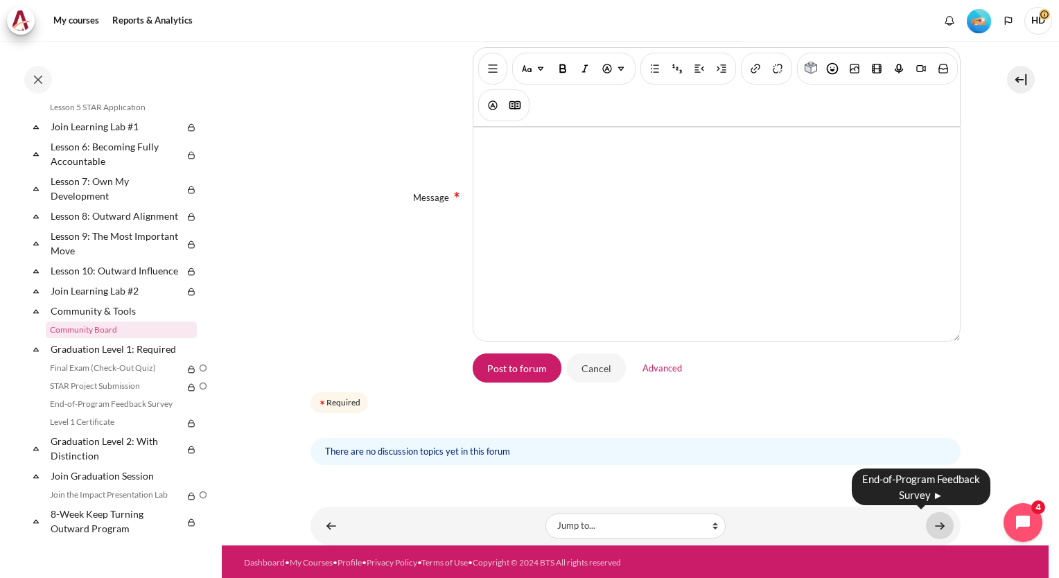
click at [932, 525] on link "Content" at bounding box center [940, 525] width 28 height 27
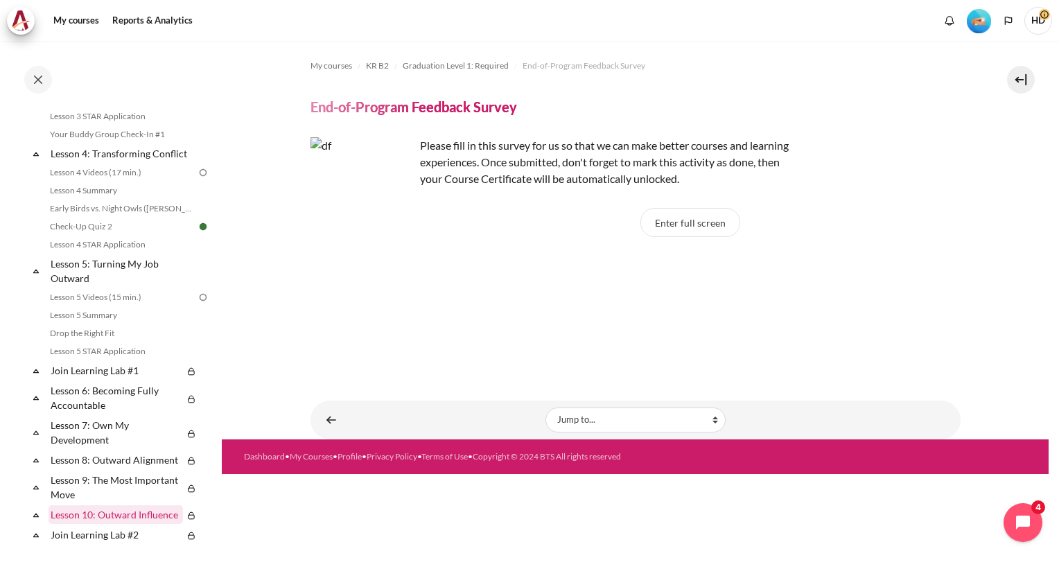
scroll to position [477, 0]
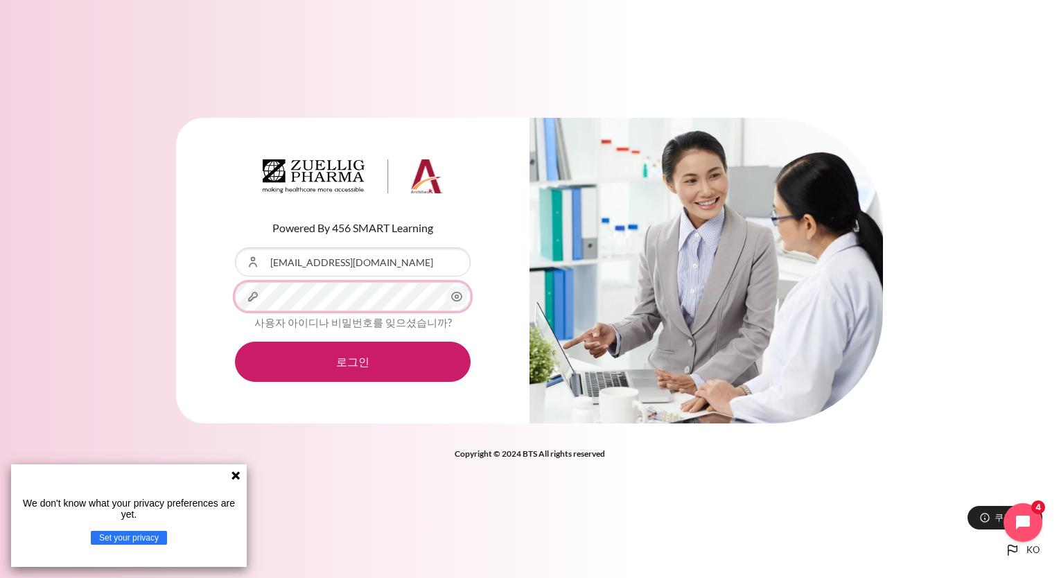
click at [235, 342] on button "로그인" at bounding box center [353, 362] width 236 height 40
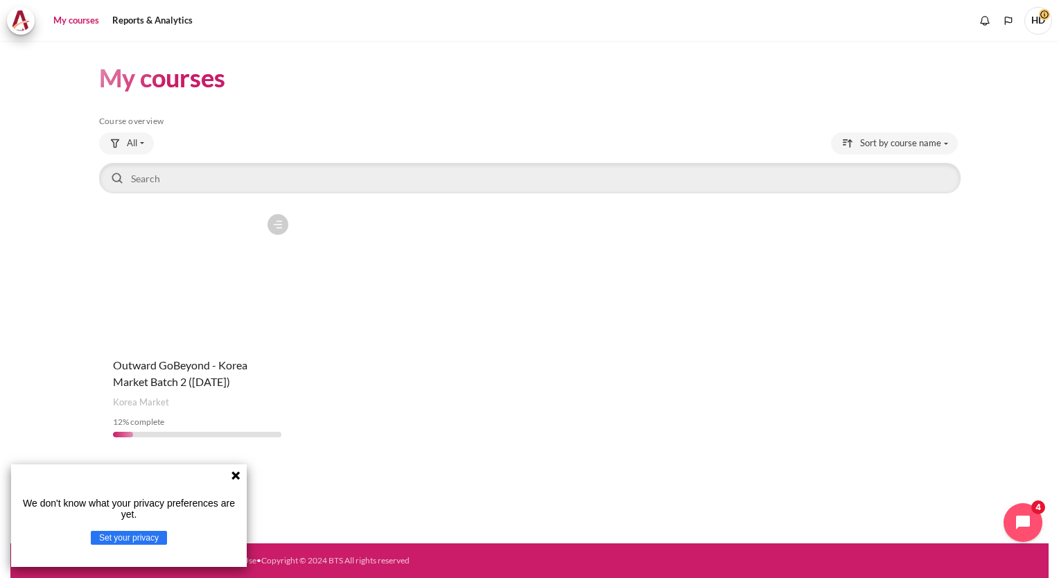
click at [167, 263] on figure "Content" at bounding box center [197, 276] width 197 height 139
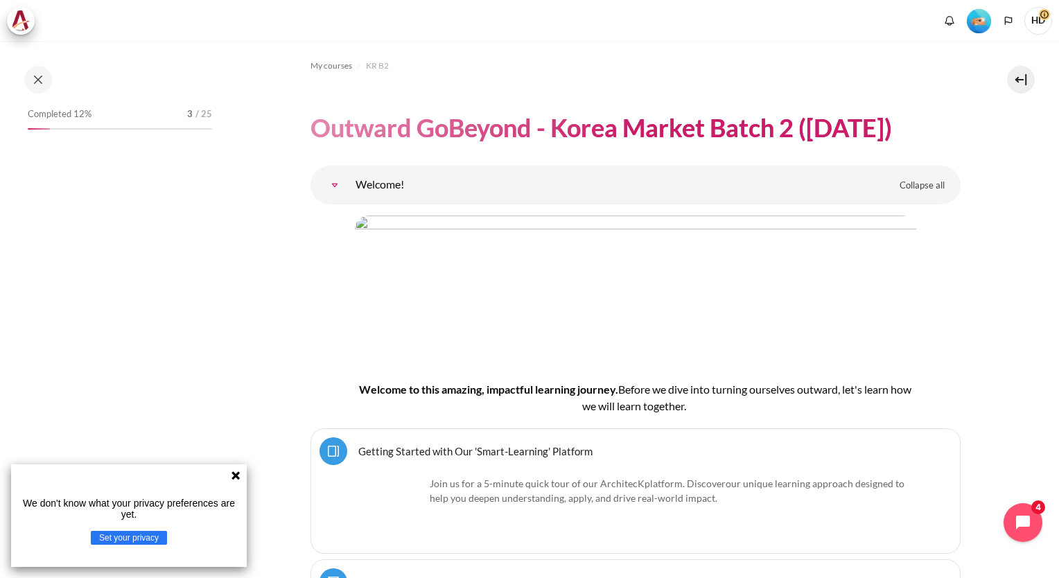
click at [234, 477] on icon at bounding box center [236, 475] width 8 height 8
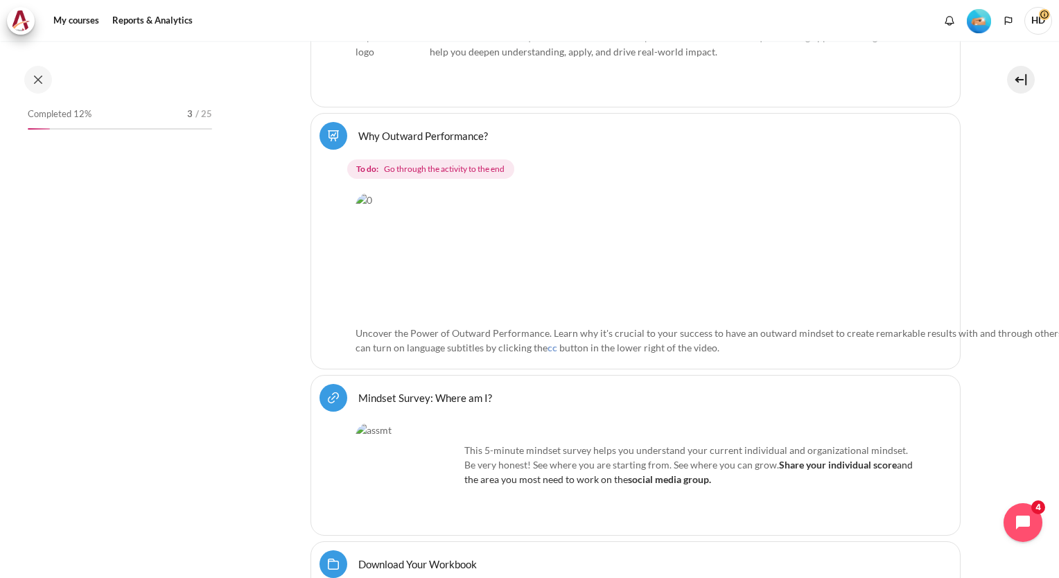
scroll to position [524, 0]
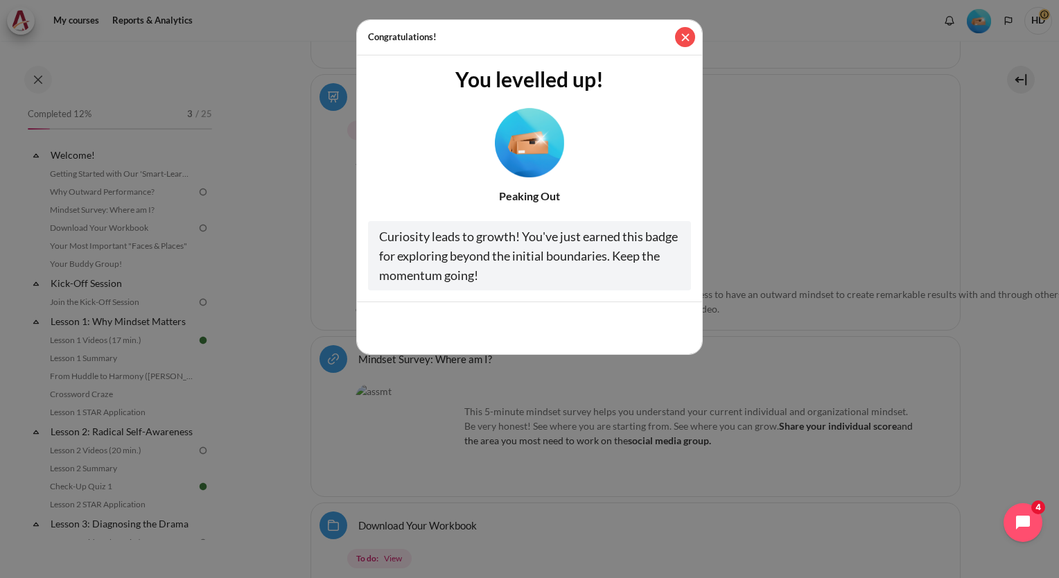
click at [681, 42] on button "Close" at bounding box center [685, 37] width 20 height 20
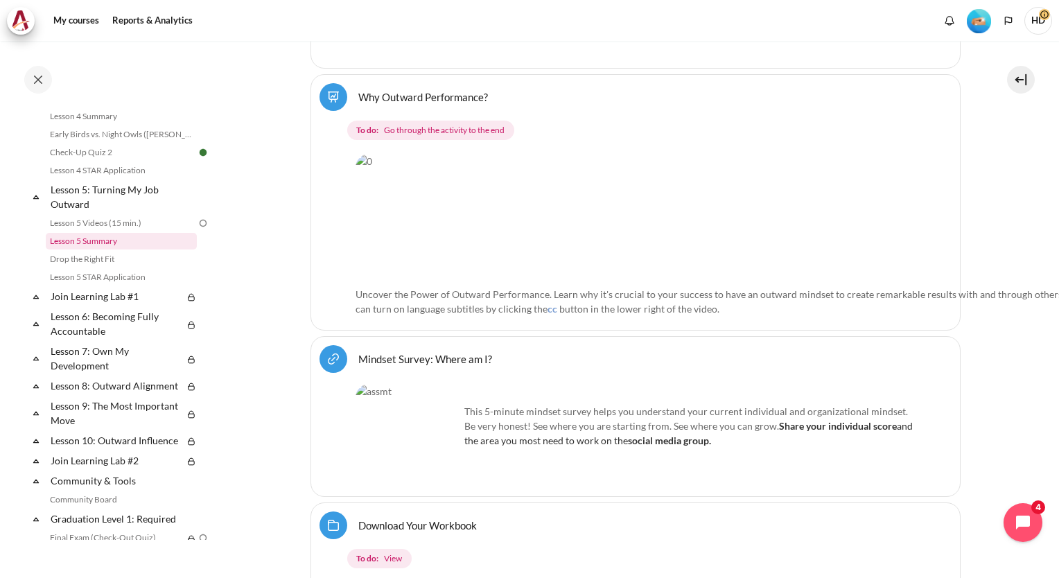
scroll to position [485, 0]
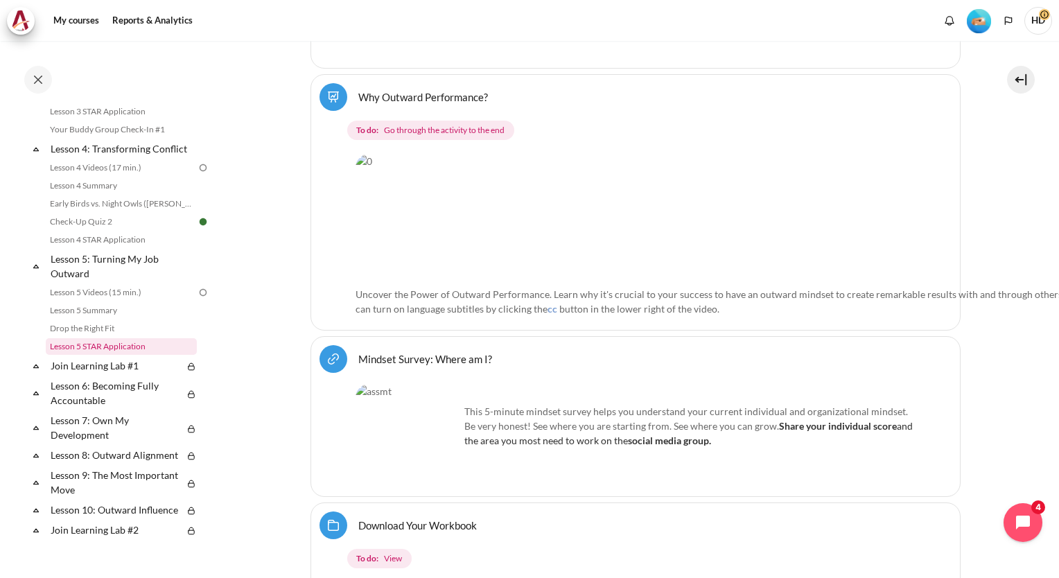
click at [116, 355] on link "Lesson 5 STAR Application" at bounding box center [121, 346] width 151 height 17
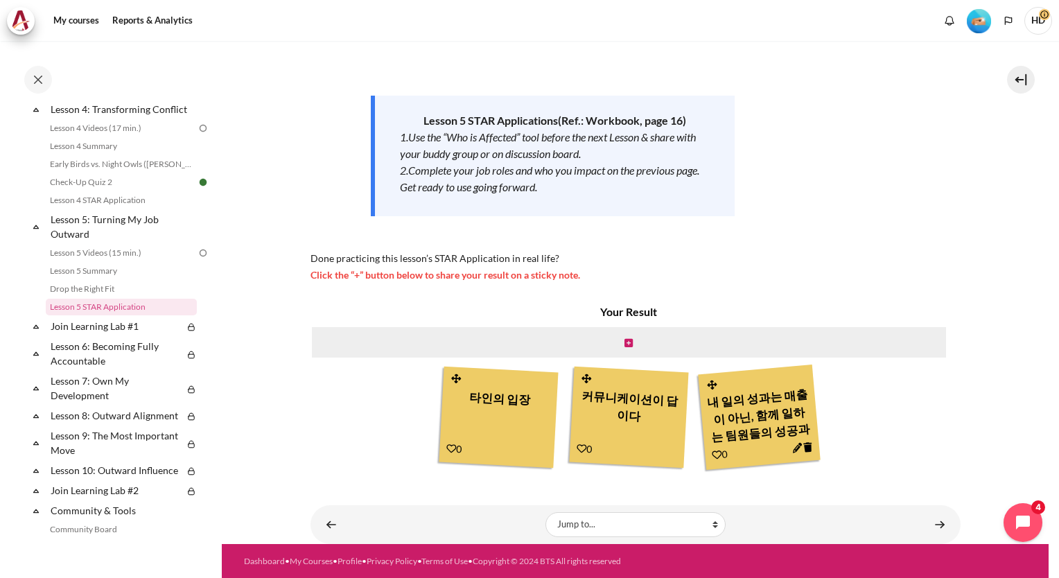
scroll to position [15, 0]
